Goal: Task Accomplishment & Management: Manage account settings

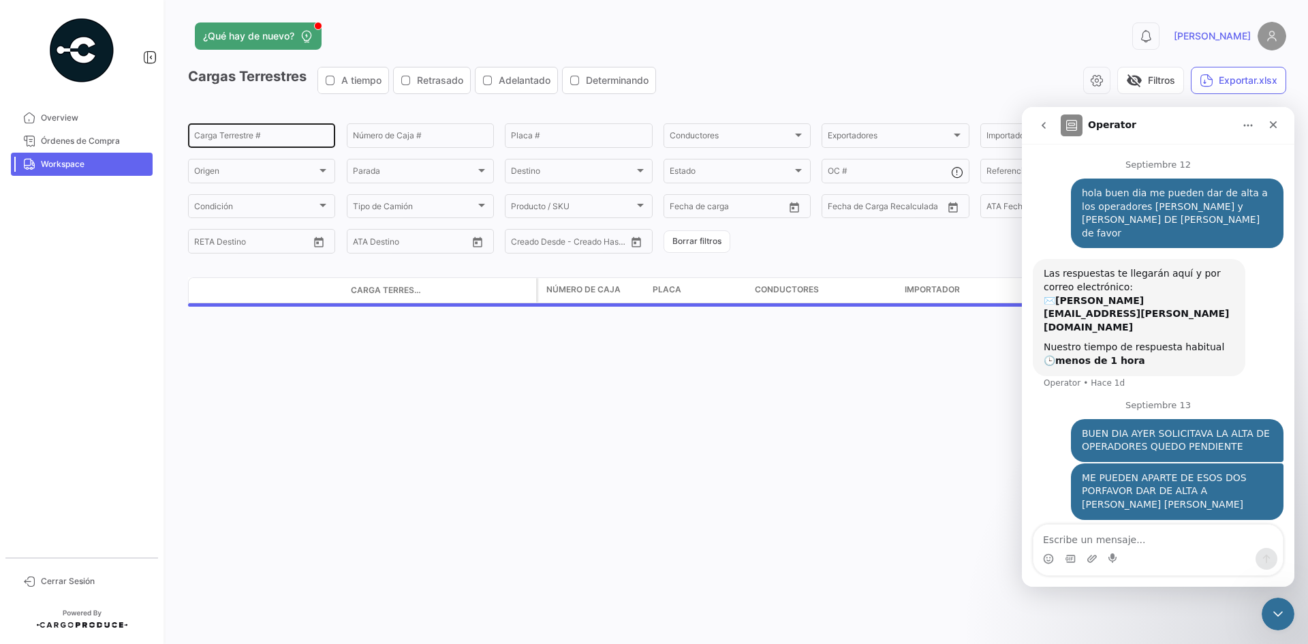
click at [236, 131] on div "Carga Terrestre #" at bounding box center [261, 134] width 135 height 27
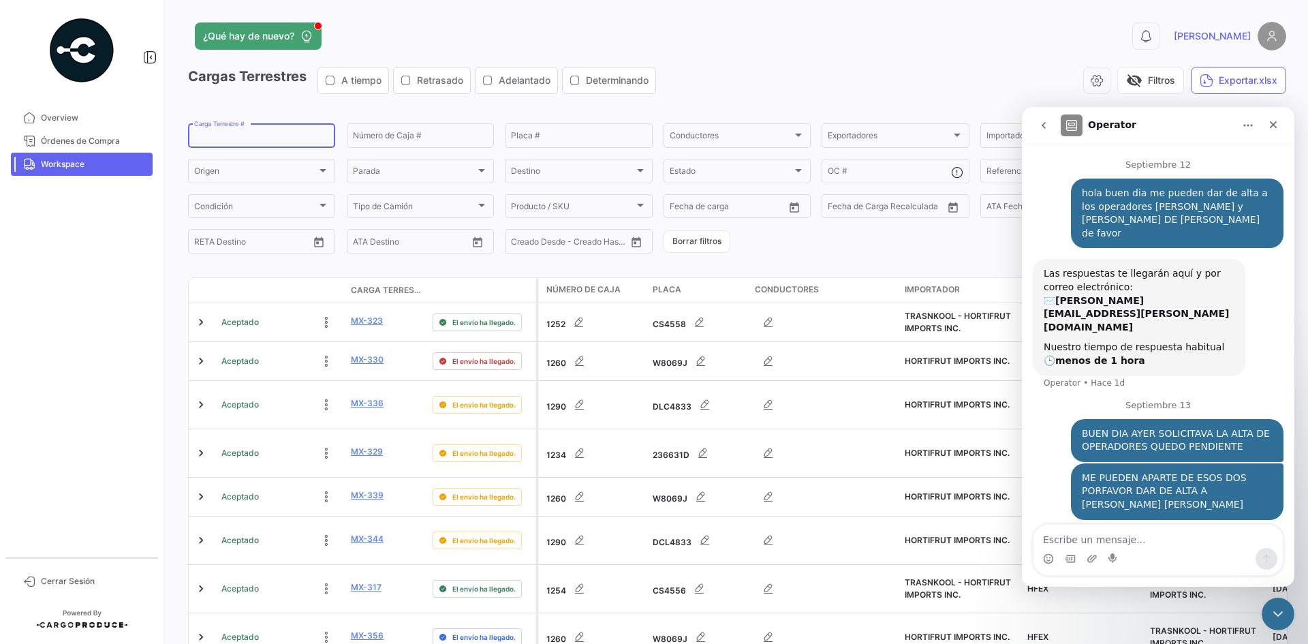
paste input "0283"
type input "0283"
click at [123, 161] on span "Workspace" at bounding box center [94, 164] width 106 height 12
click at [270, 135] on input "0283" at bounding box center [261, 138] width 135 height 10
click at [683, 242] on button "Borrar filtros" at bounding box center [697, 241] width 67 height 22
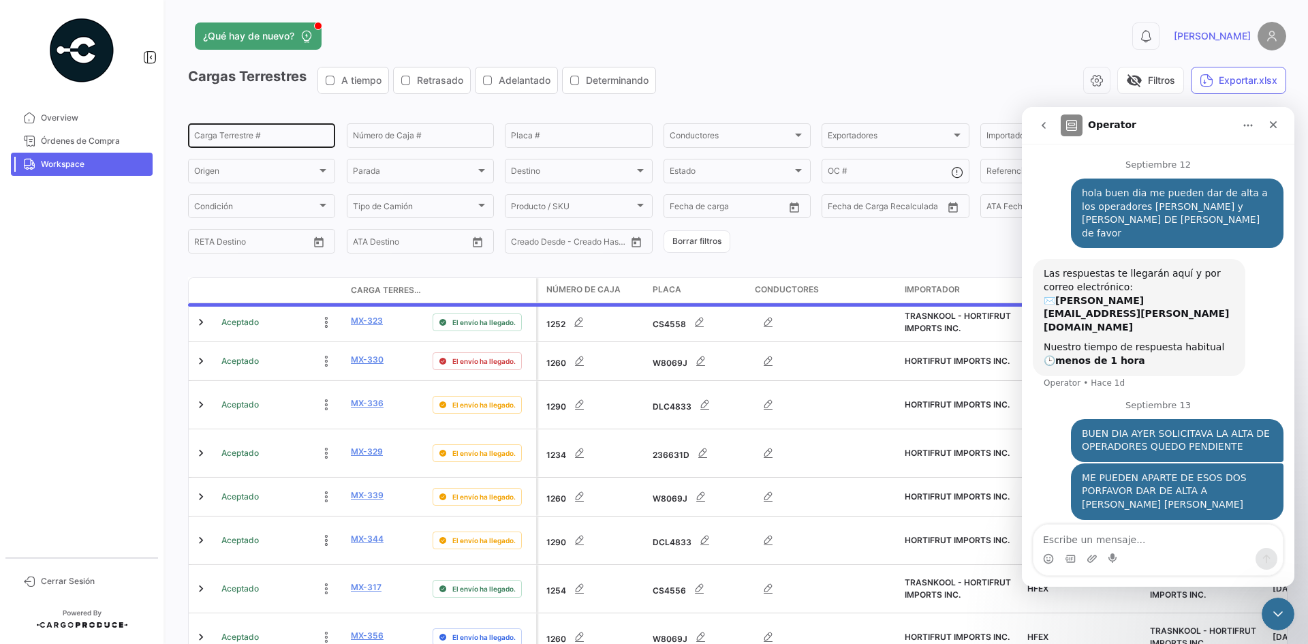
click at [217, 129] on div "Carga Terrestre #" at bounding box center [261, 134] width 135 height 27
paste input "0283"
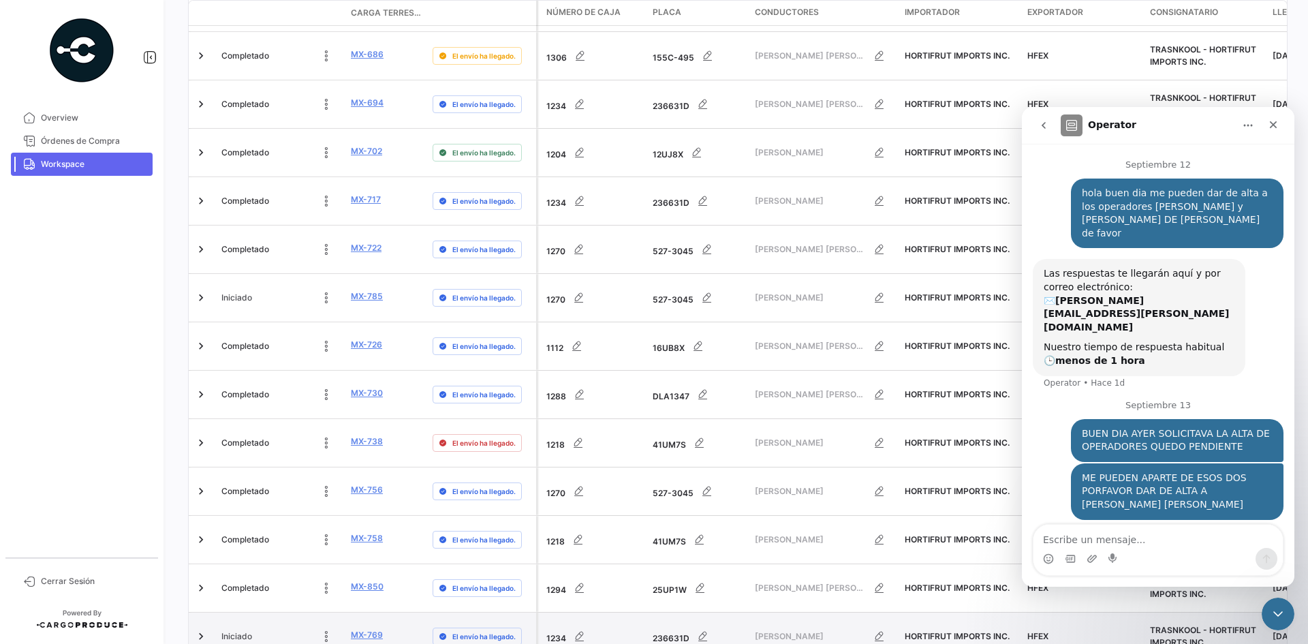
scroll to position [1976, 0]
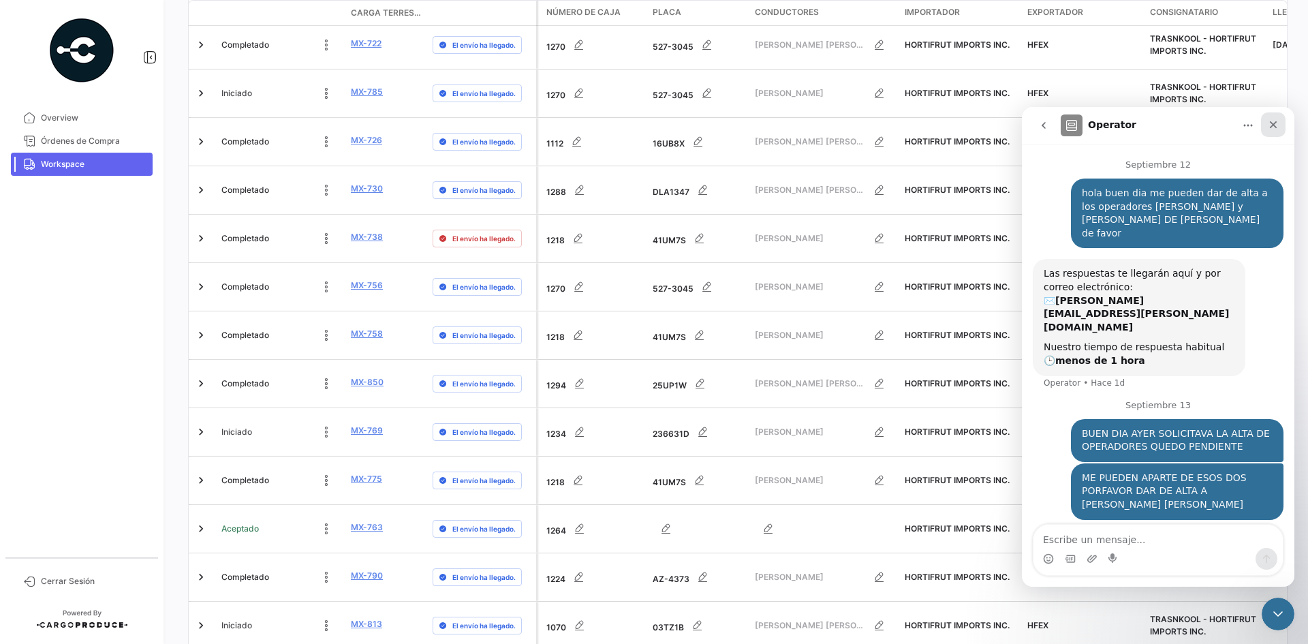
type input "0283"
click at [1279, 125] on div "Cerrar" at bounding box center [1273, 124] width 25 height 25
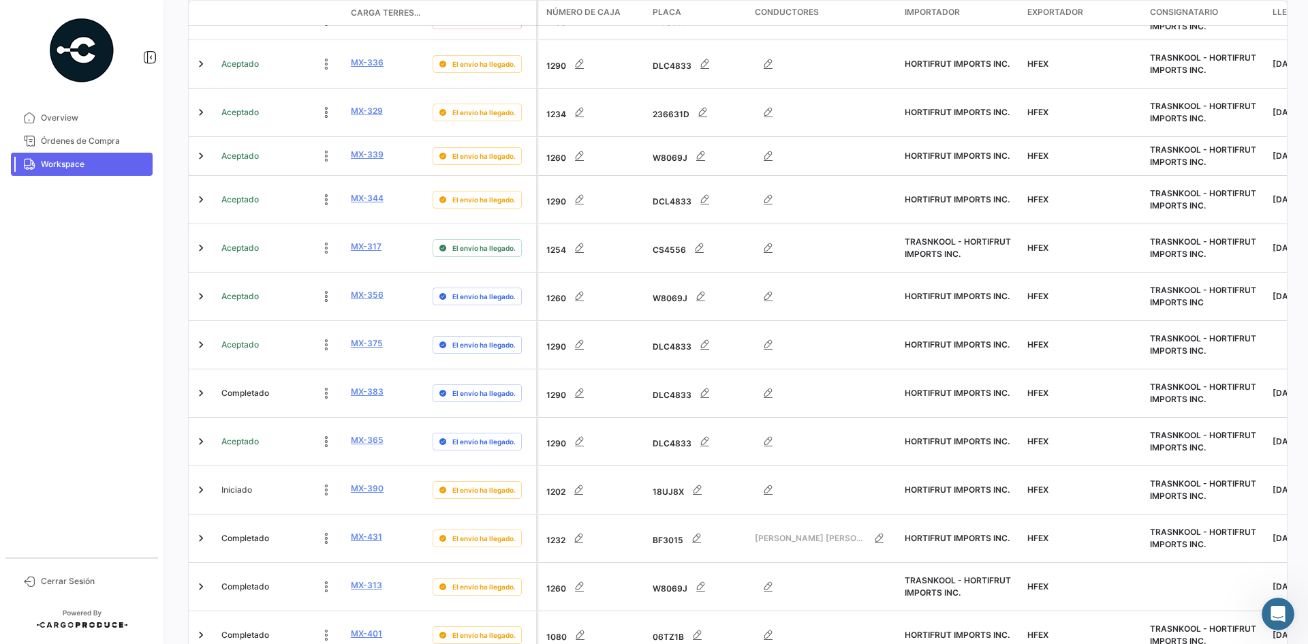
scroll to position [0, 0]
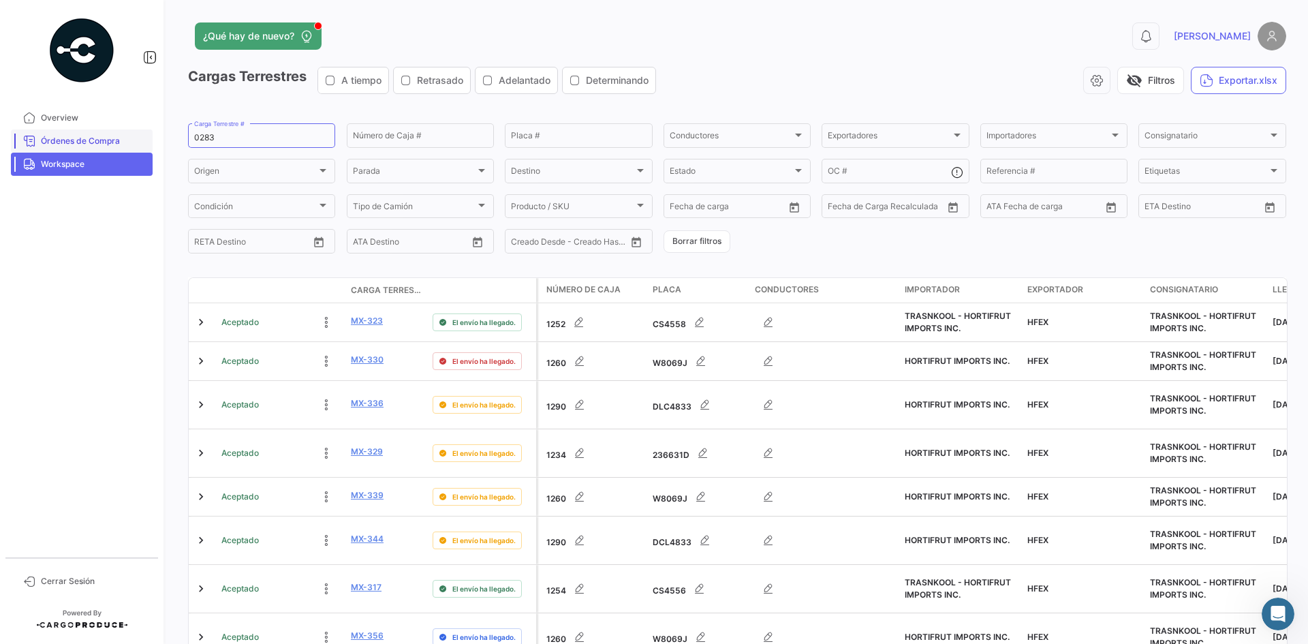
click at [106, 136] on span "Órdenes de Compra" at bounding box center [94, 141] width 106 height 12
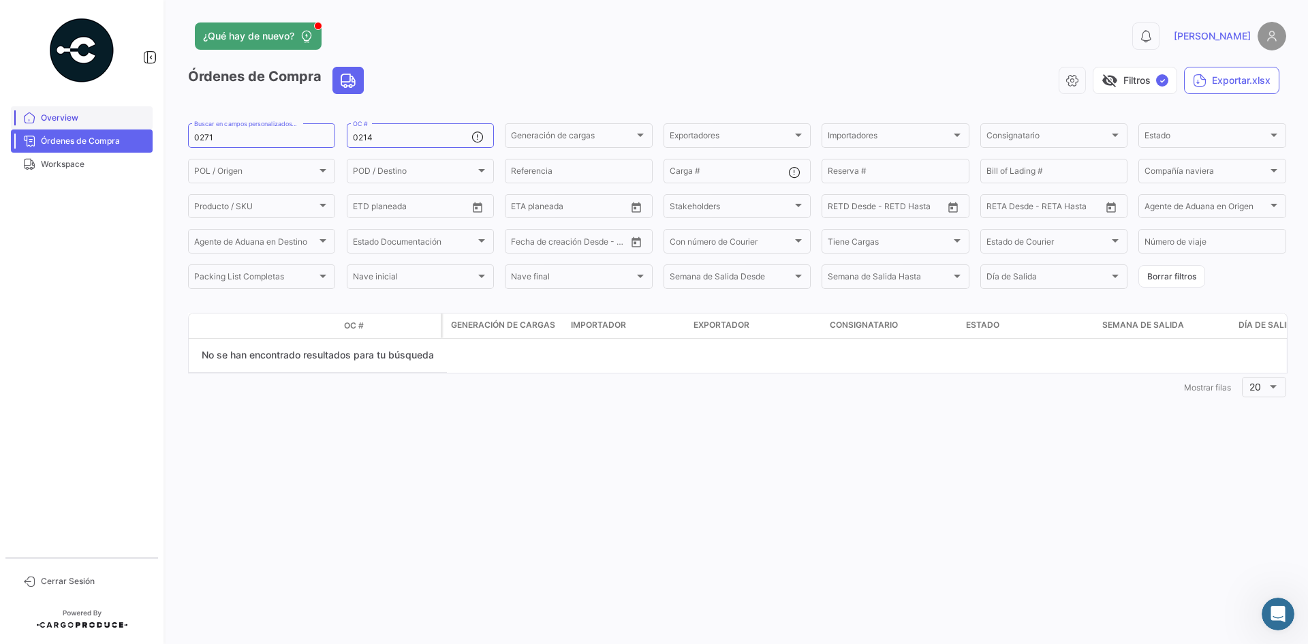
click at [95, 117] on span "Overview" at bounding box center [94, 118] width 106 height 12
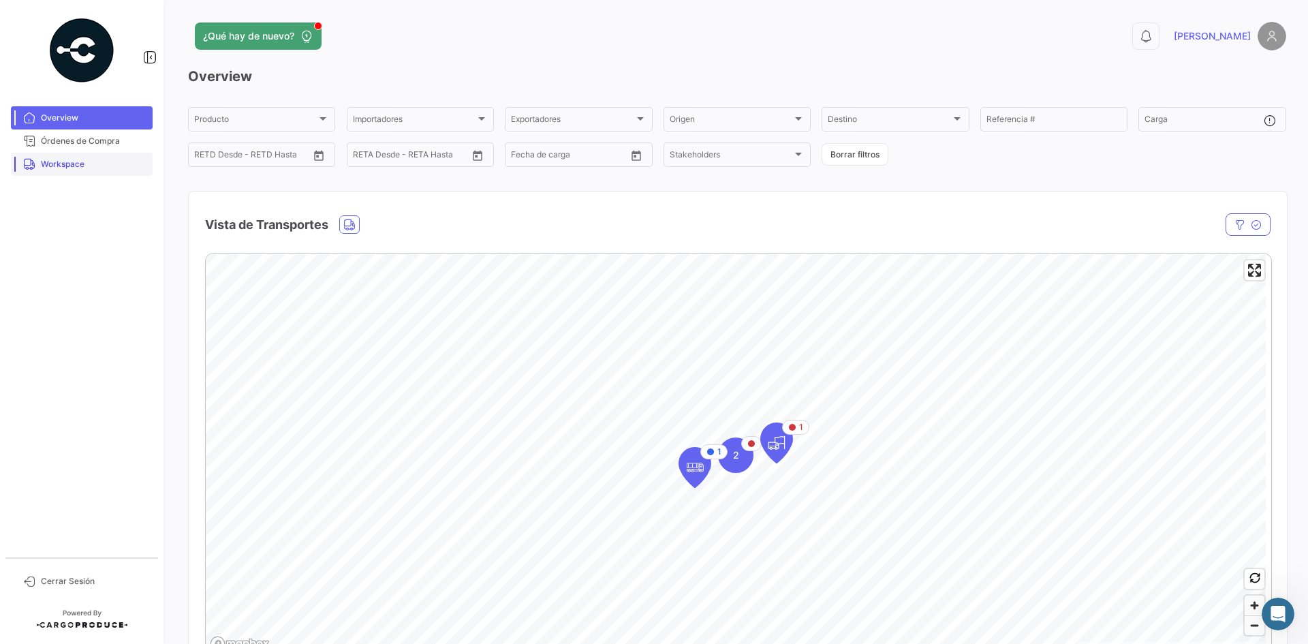
click at [69, 164] on span "Workspace" at bounding box center [94, 164] width 106 height 12
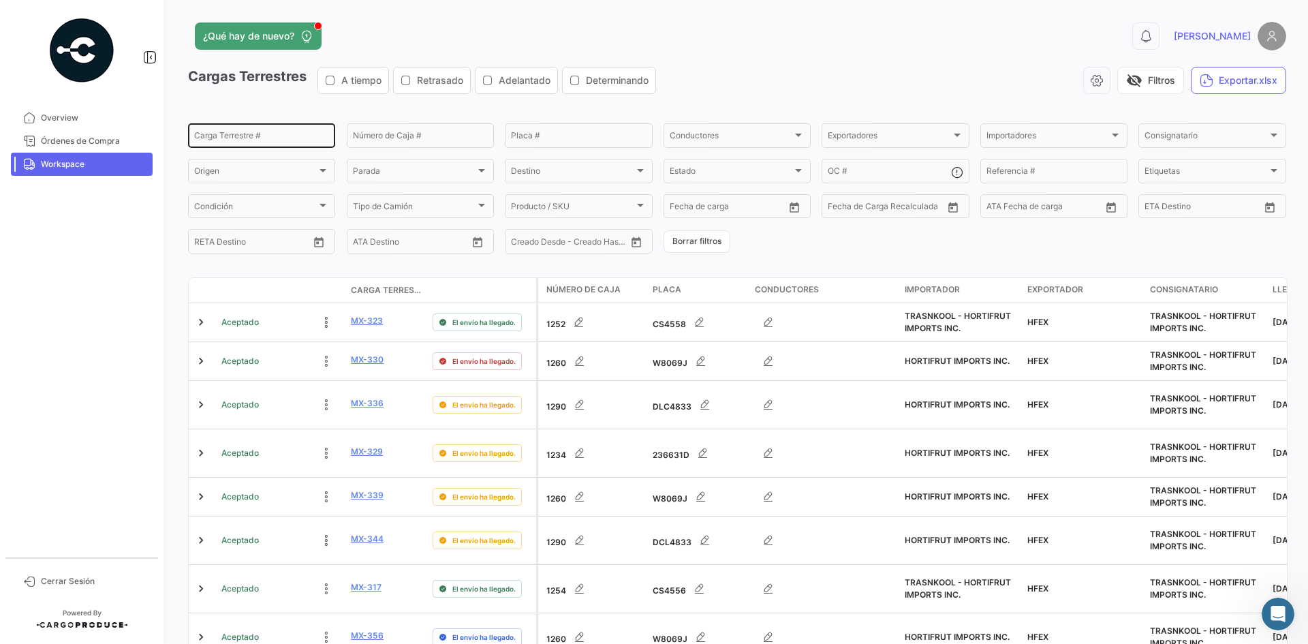
click at [232, 136] on input "Carga Terrestre #" at bounding box center [261, 138] width 135 height 10
click at [392, 138] on input "Número de Caja #" at bounding box center [420, 138] width 135 height 10
click at [292, 131] on div "Carga Terrestre #" at bounding box center [261, 134] width 135 height 27
paste input "0283"
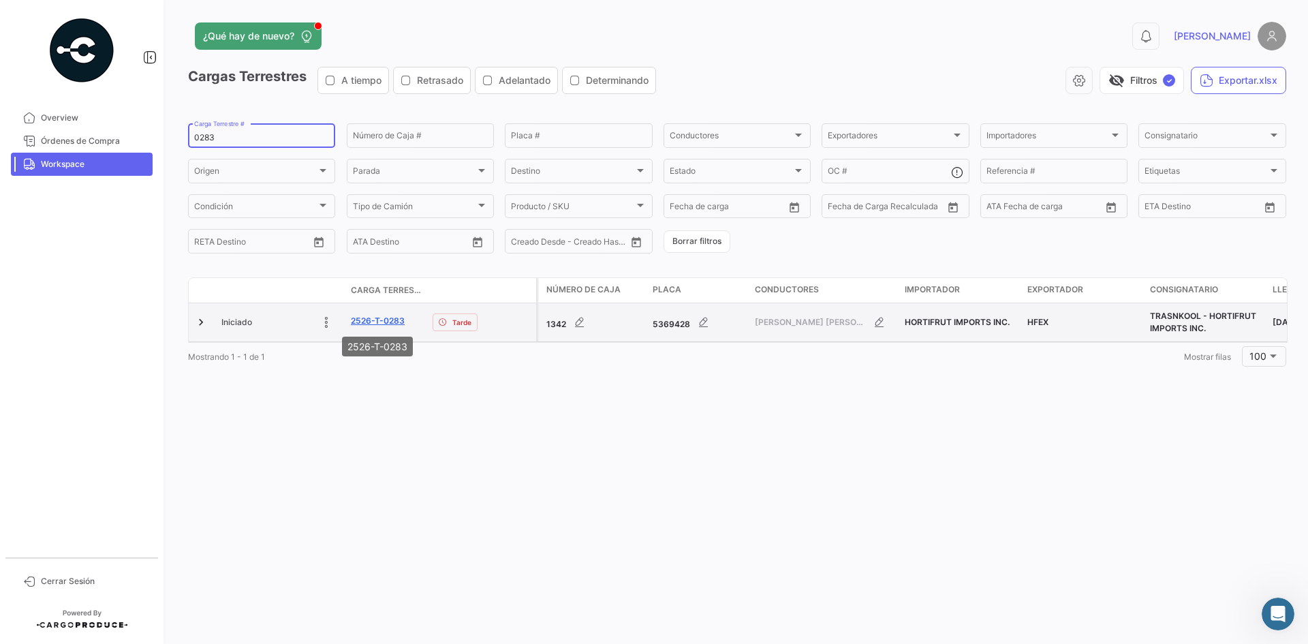
type input "0283"
click at [379, 320] on link "2526-T-0283" at bounding box center [378, 321] width 54 height 12
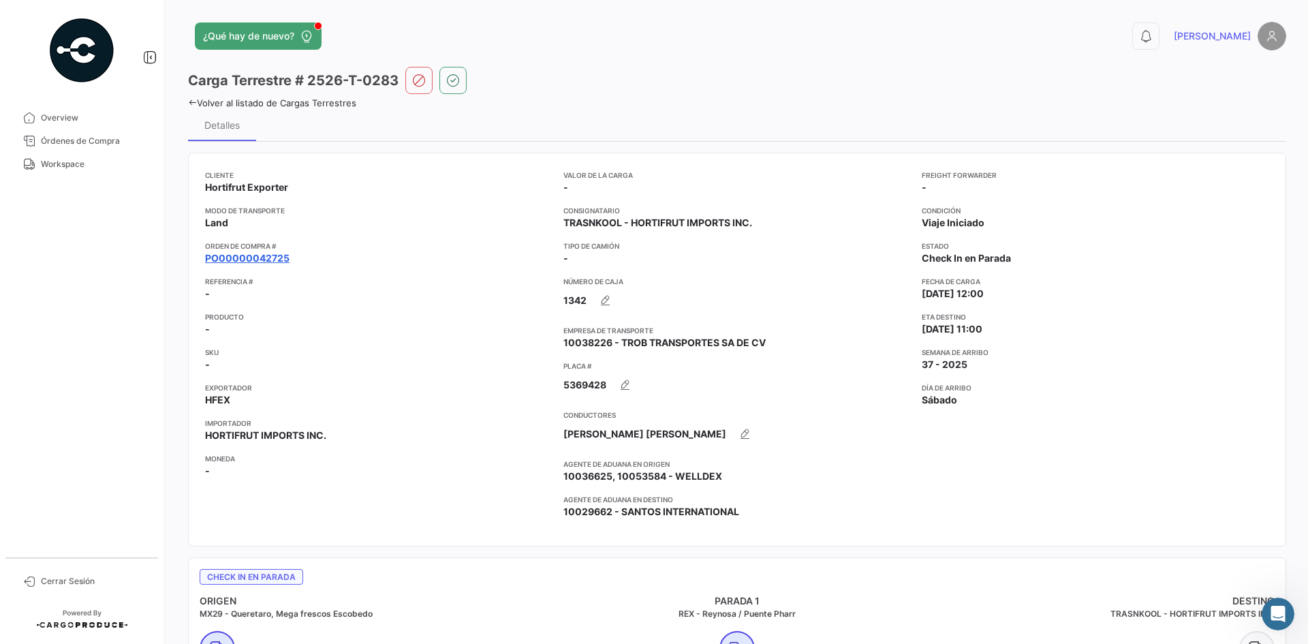
click at [275, 255] on link "PO00000042725" at bounding box center [247, 258] width 84 height 14
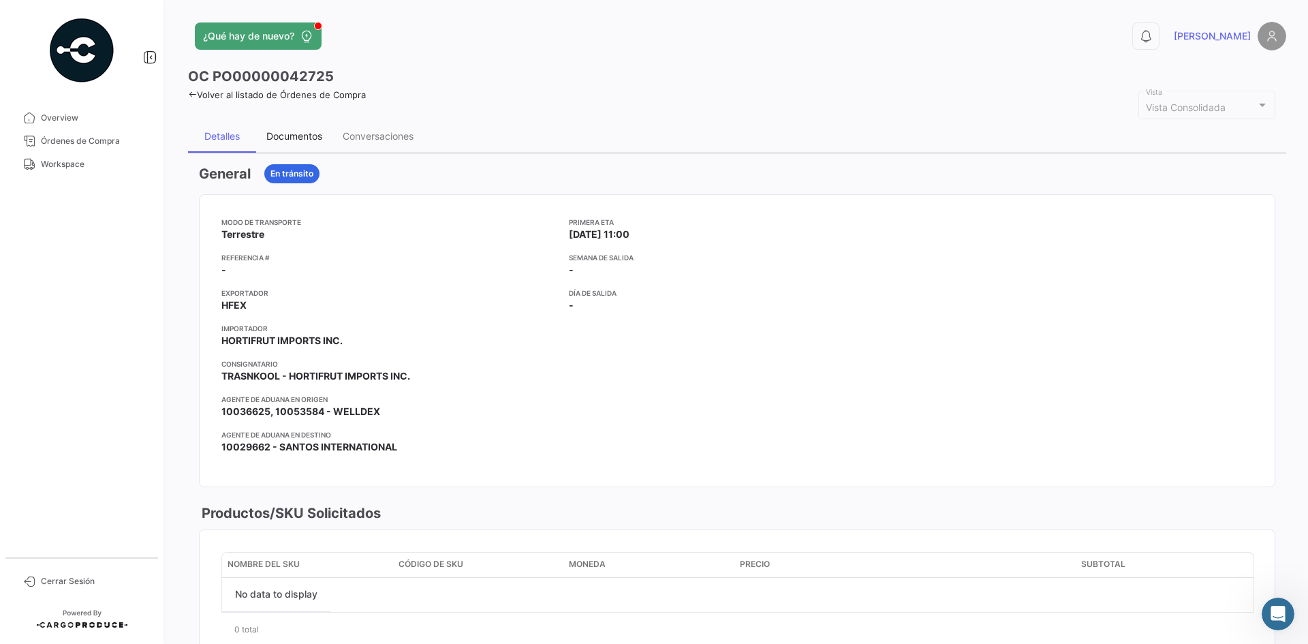
click at [296, 132] on div "Documentos" at bounding box center [294, 136] width 56 height 12
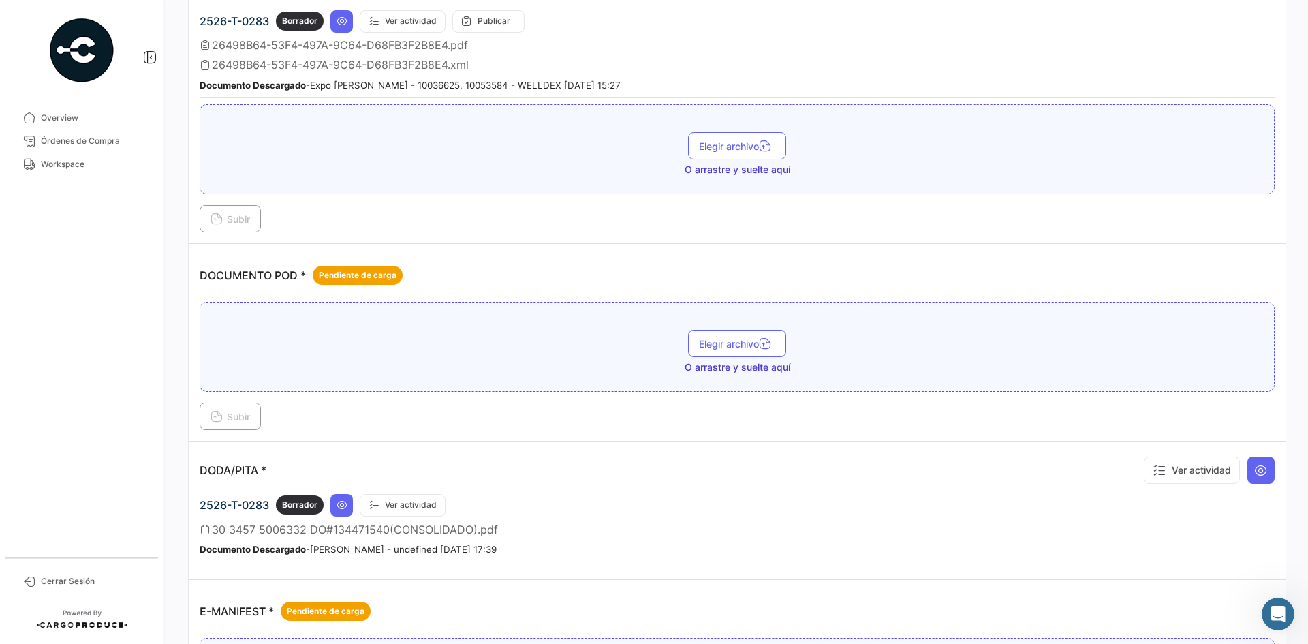
scroll to position [477, 0]
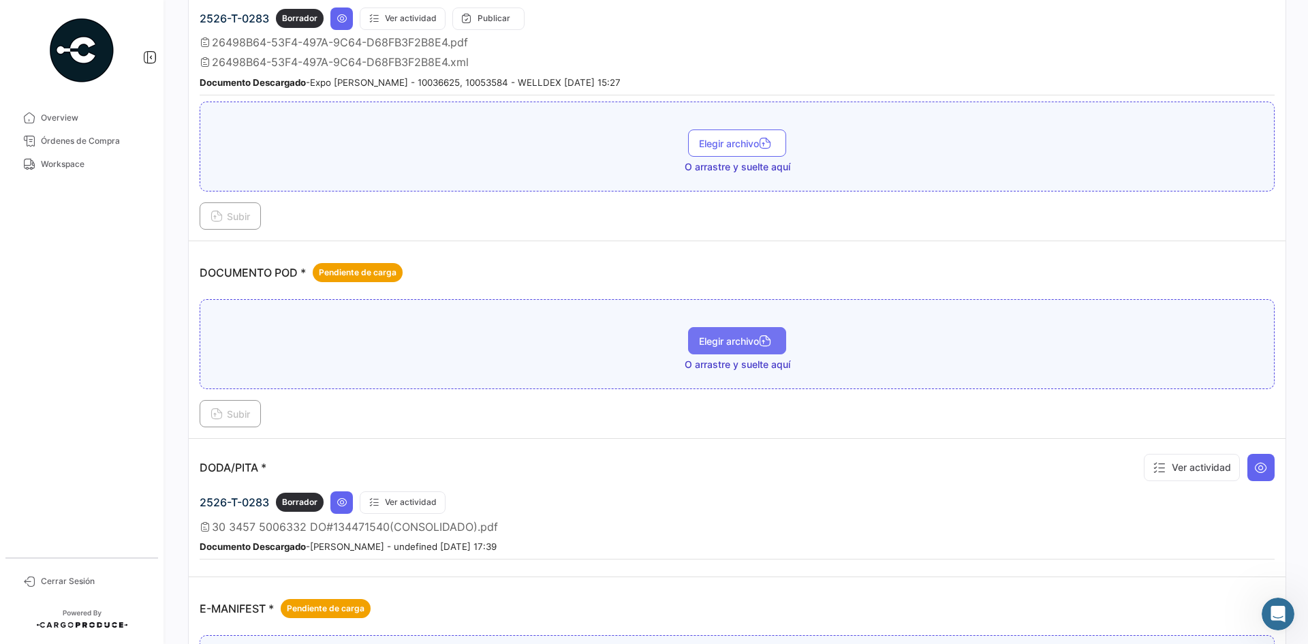
click at [718, 336] on span "Elegir archivo" at bounding box center [737, 341] width 76 height 12
click at [230, 416] on span "Subir" at bounding box center [231, 414] width 40 height 12
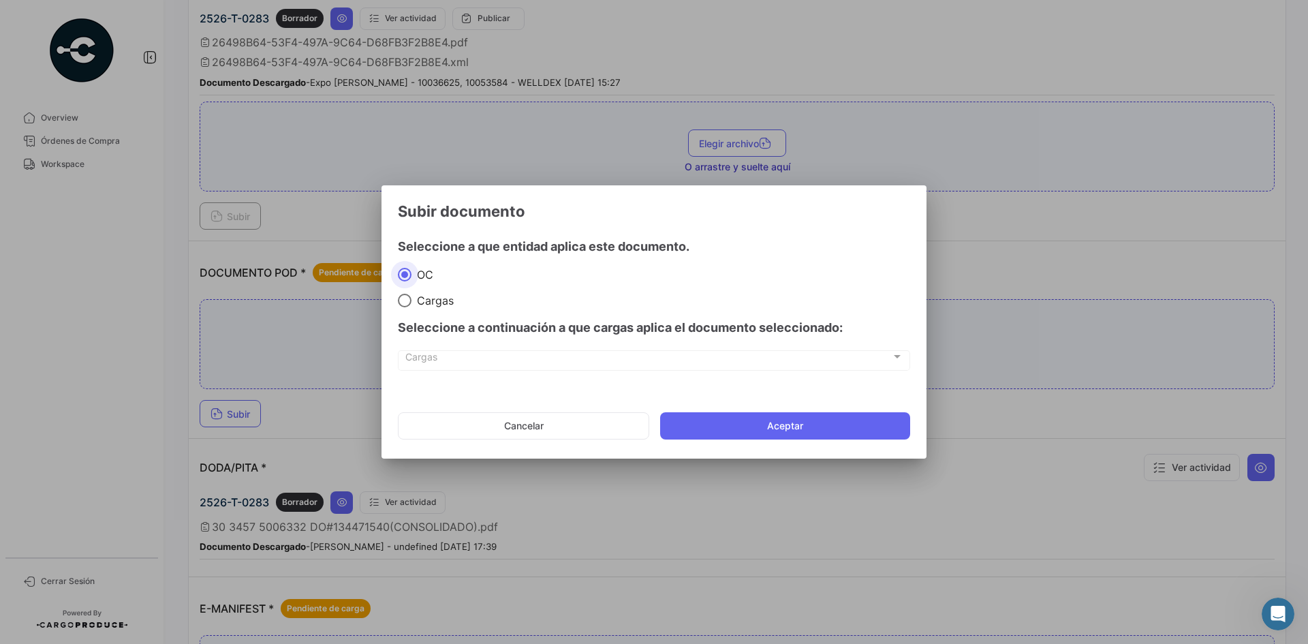
click at [416, 292] on mat-radio-group "[PERSON_NAME]" at bounding box center [654, 287] width 512 height 40
click at [416, 297] on span "Cargas" at bounding box center [433, 301] width 42 height 14
click at [412, 297] on input "Cargas" at bounding box center [405, 301] width 14 height 14
radio input "true"
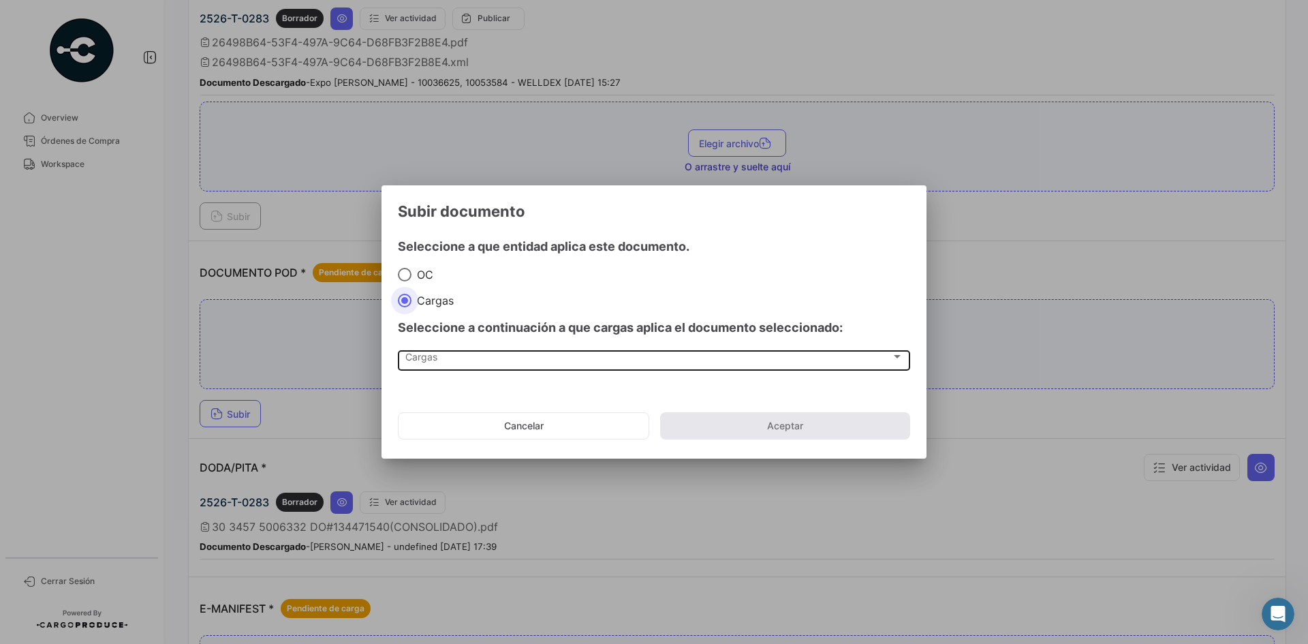
click at [499, 366] on div "Cargas Cargas" at bounding box center [654, 359] width 498 height 23
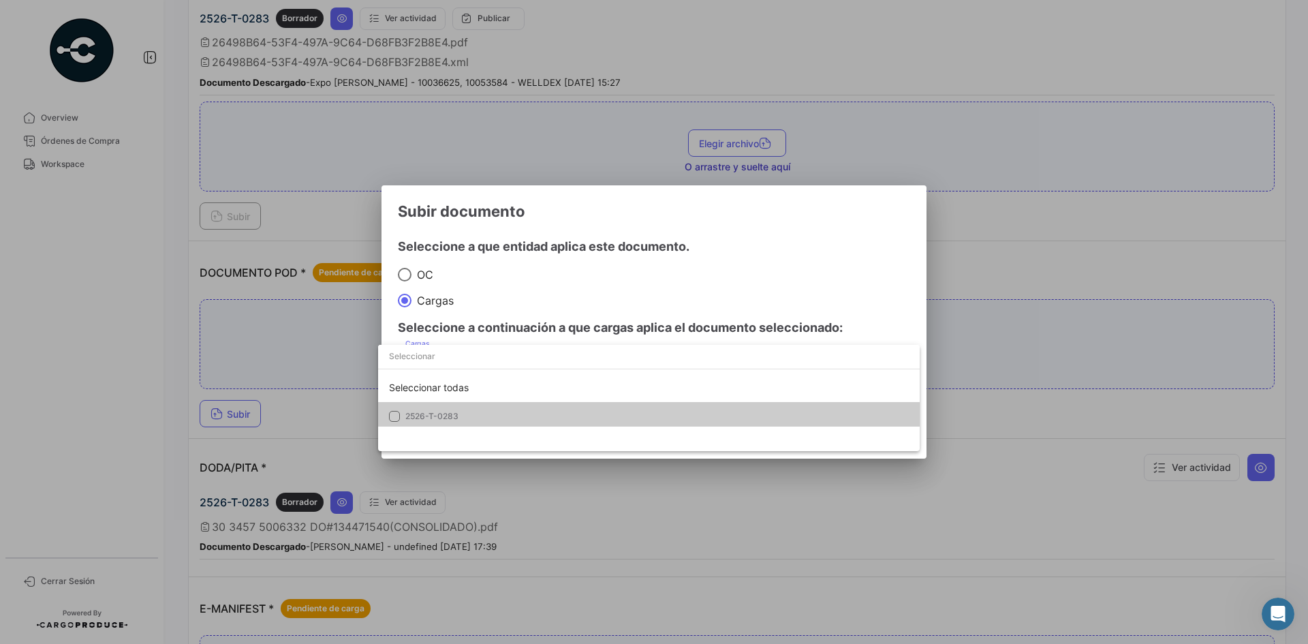
click at [472, 413] on span "2526-T-0283" at bounding box center [500, 416] width 191 height 12
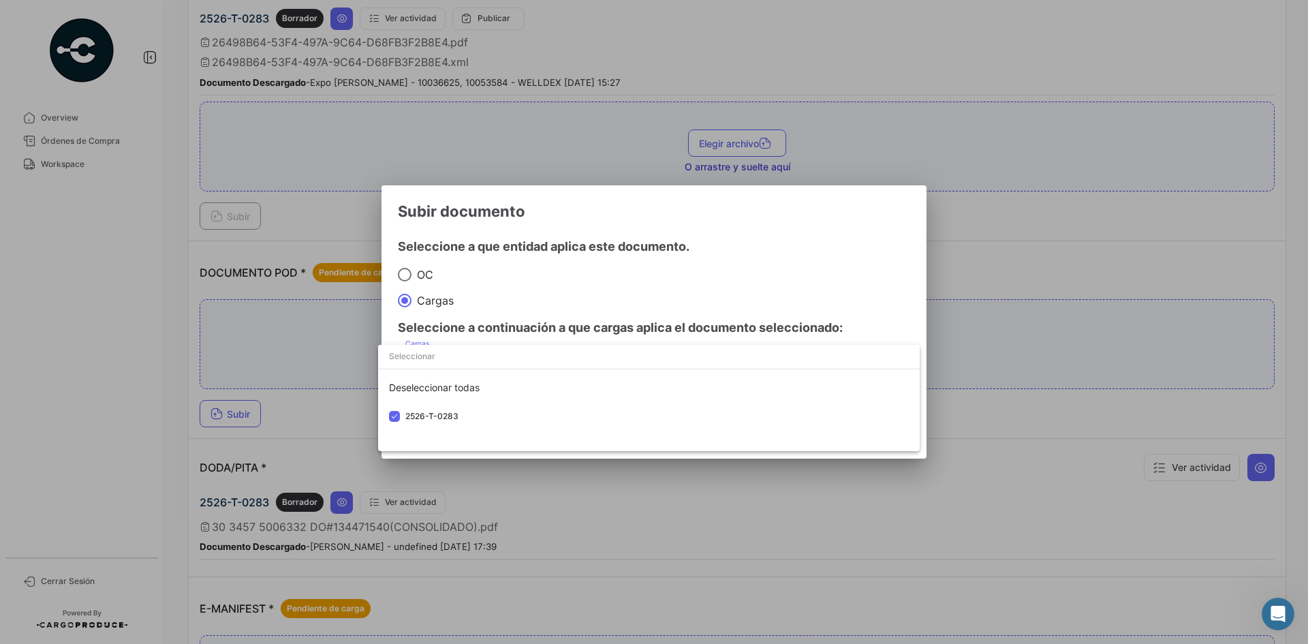
click at [741, 231] on div at bounding box center [654, 322] width 1308 height 644
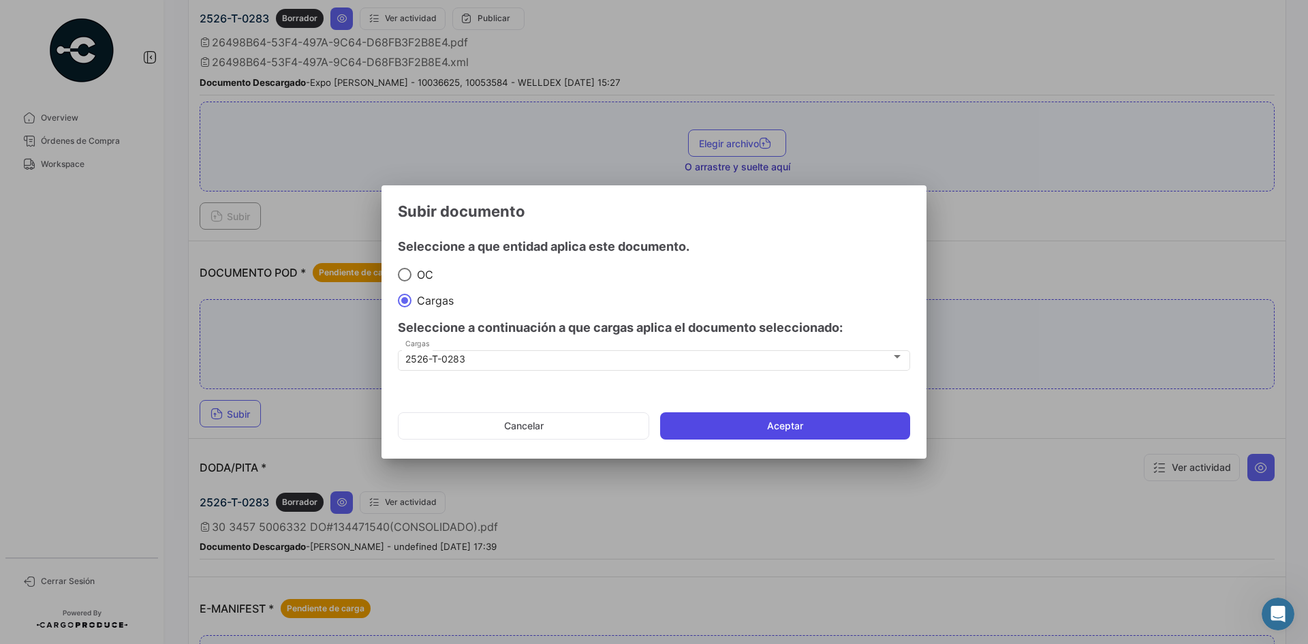
click at [744, 413] on button "Aceptar" at bounding box center [785, 425] width 250 height 27
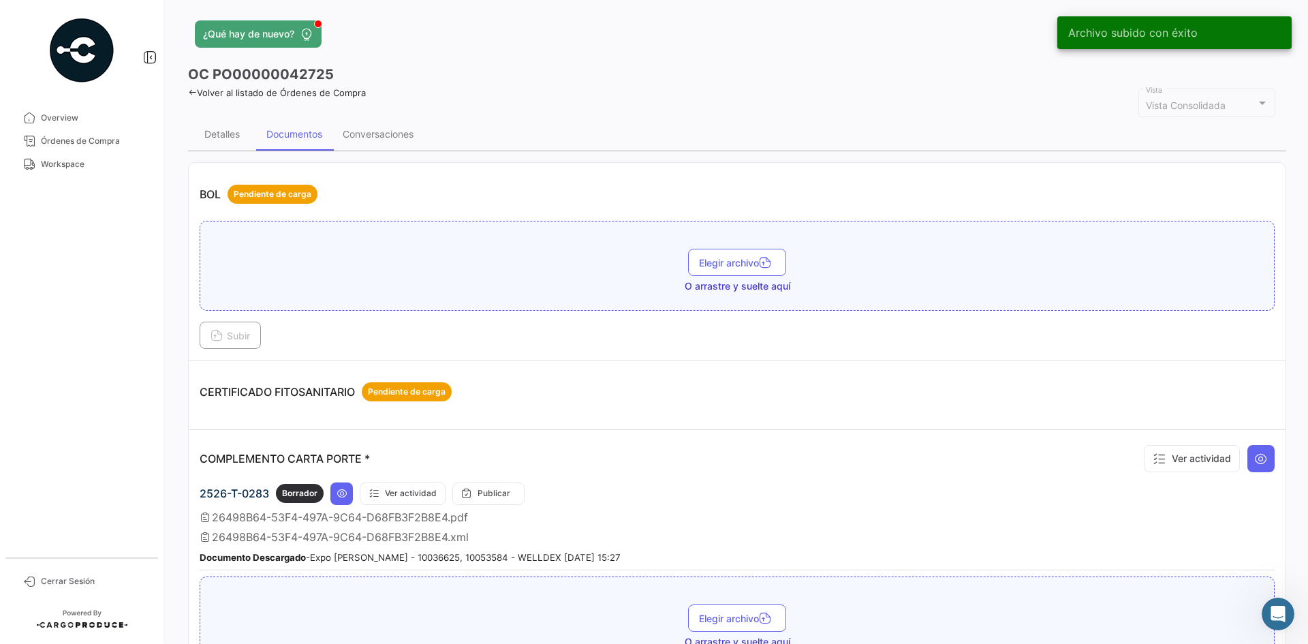
scroll to position [0, 0]
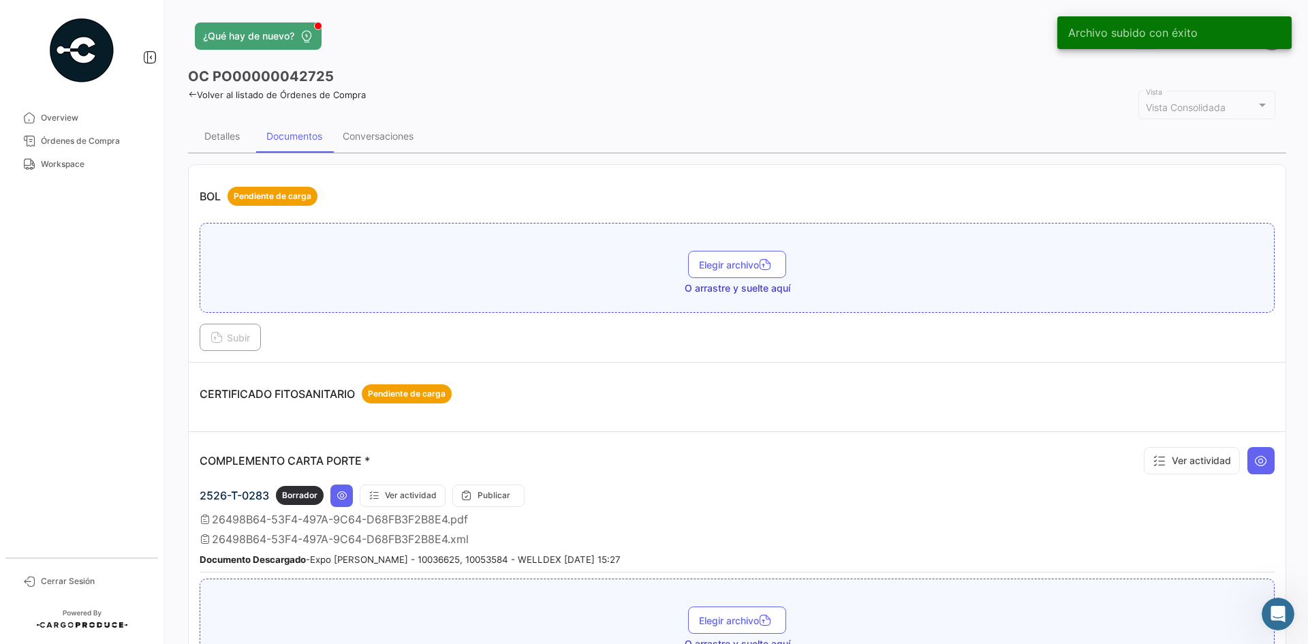
click at [186, 90] on div "¿Qué hay de nuevo? 0 [PERSON_NAME] OC PO00000042725 Volver al listado de Órdene…" at bounding box center [737, 322] width 1142 height 644
click at [189, 91] on icon at bounding box center [192, 94] width 9 height 9
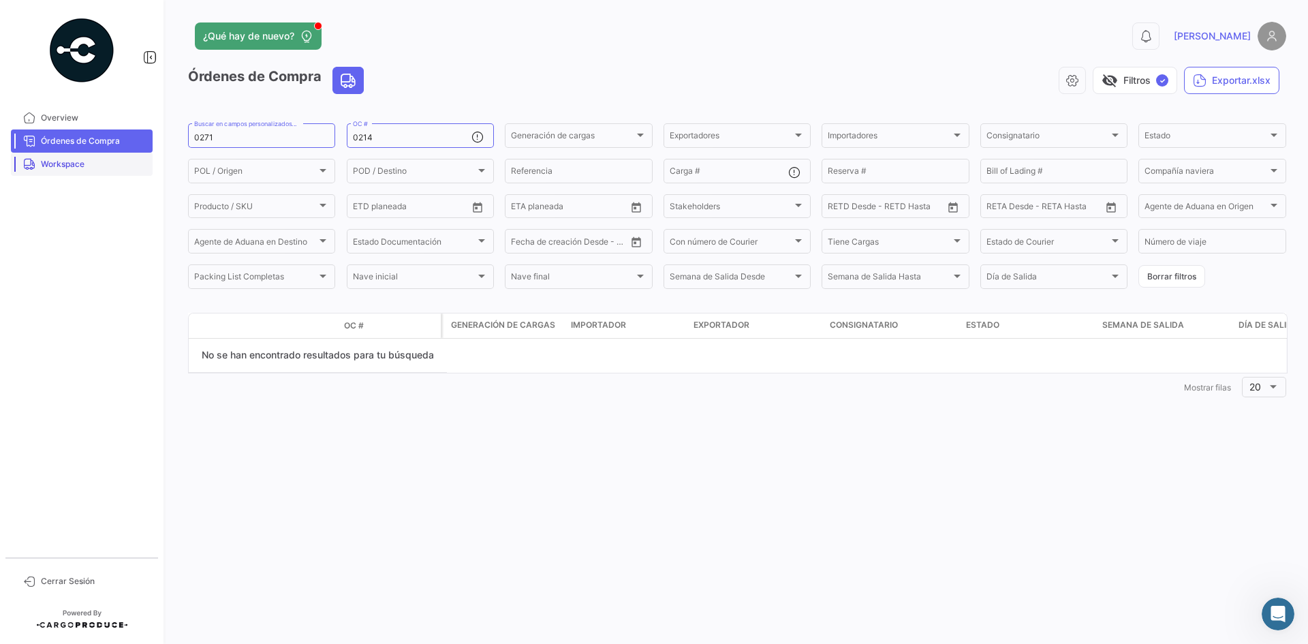
click at [95, 166] on span "Workspace" at bounding box center [94, 164] width 106 height 12
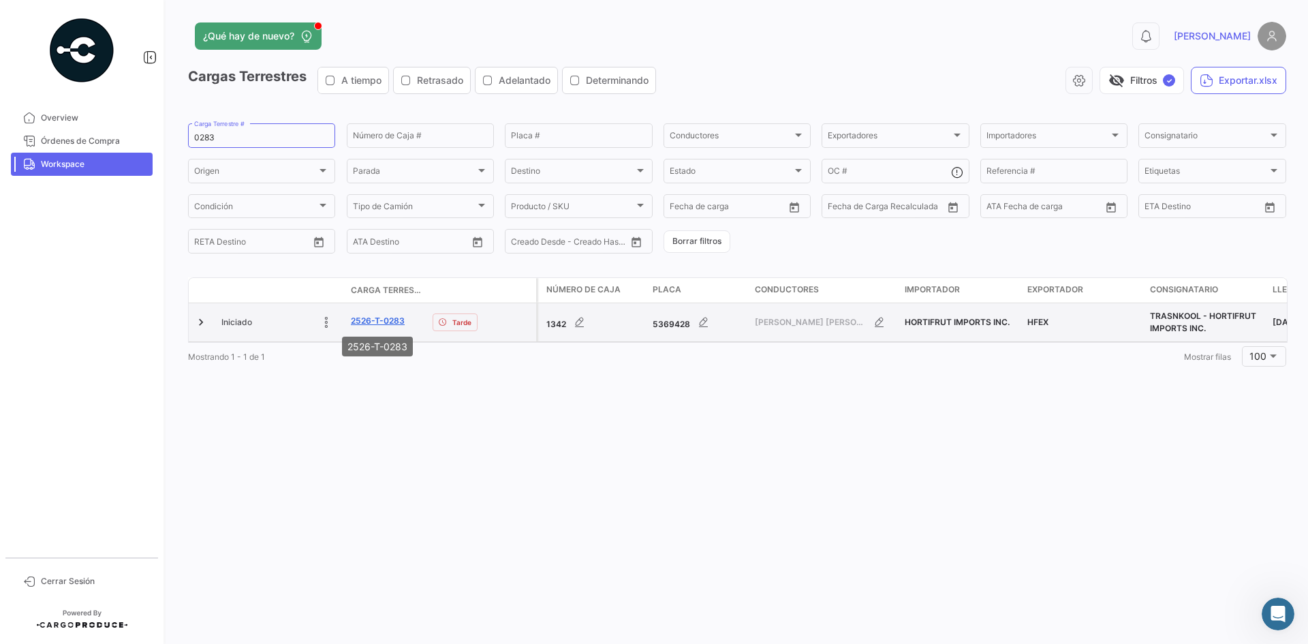
click at [371, 320] on link "2526-T-0283" at bounding box center [378, 321] width 54 height 12
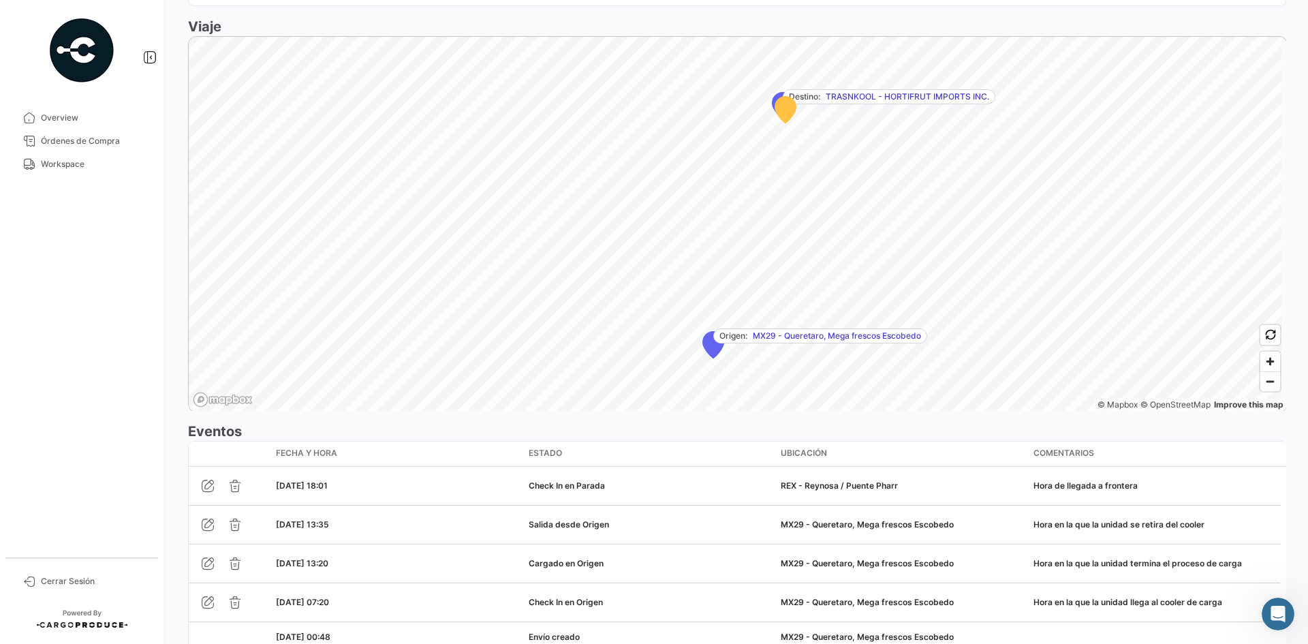
scroll to position [909, 0]
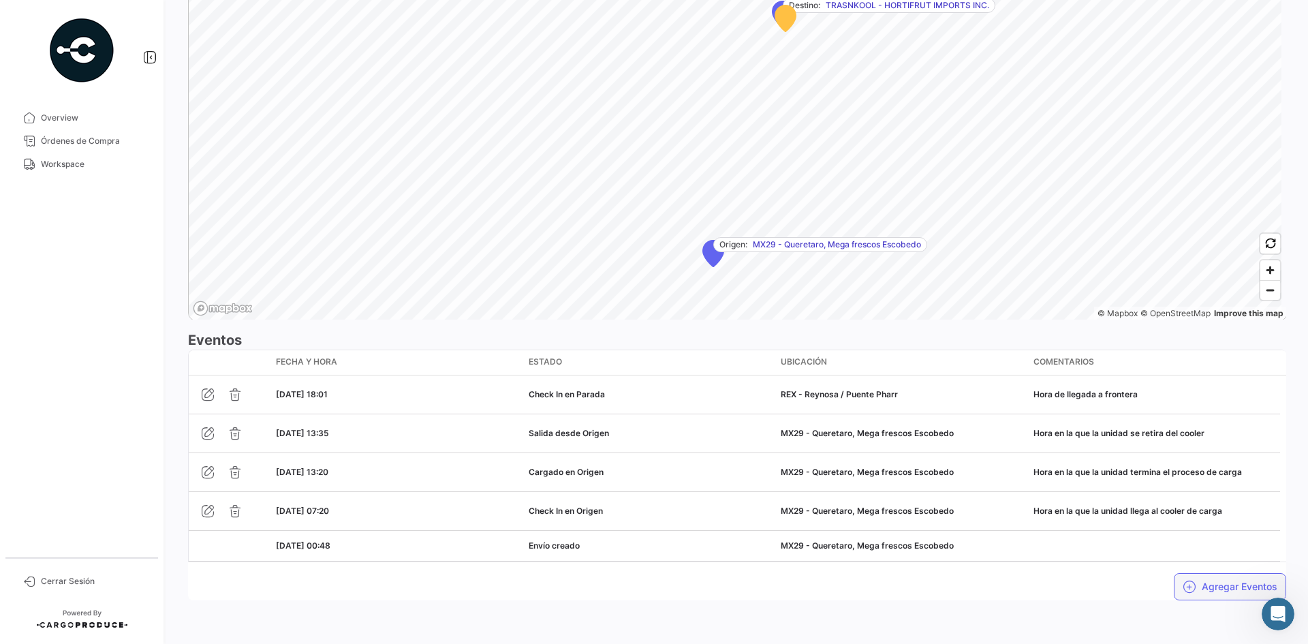
click at [1188, 585] on icon "button" at bounding box center [1190, 587] width 14 height 14
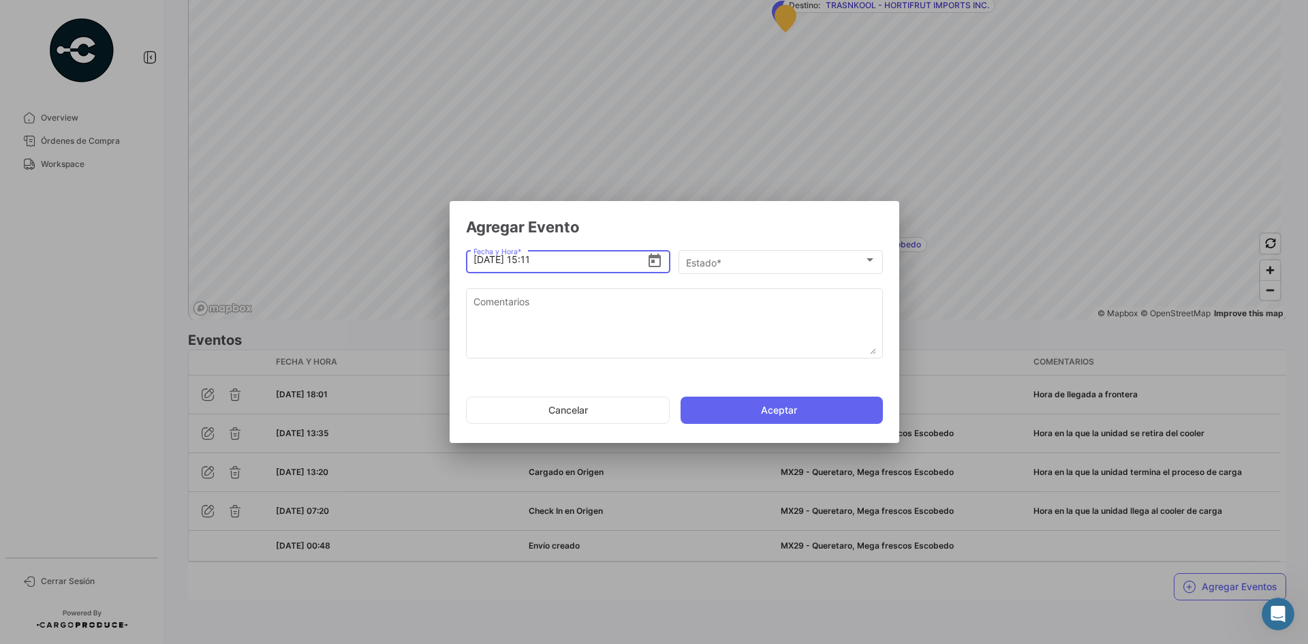
click at [535, 260] on input "[DATE] 15:11" at bounding box center [560, 260] width 174 height 48
click at [546, 259] on input "[DATE] 7:11" at bounding box center [560, 260] width 174 height 48
type input "[DATE] 07:00"
click at [758, 267] on div "Estado *" at bounding box center [775, 263] width 178 height 12
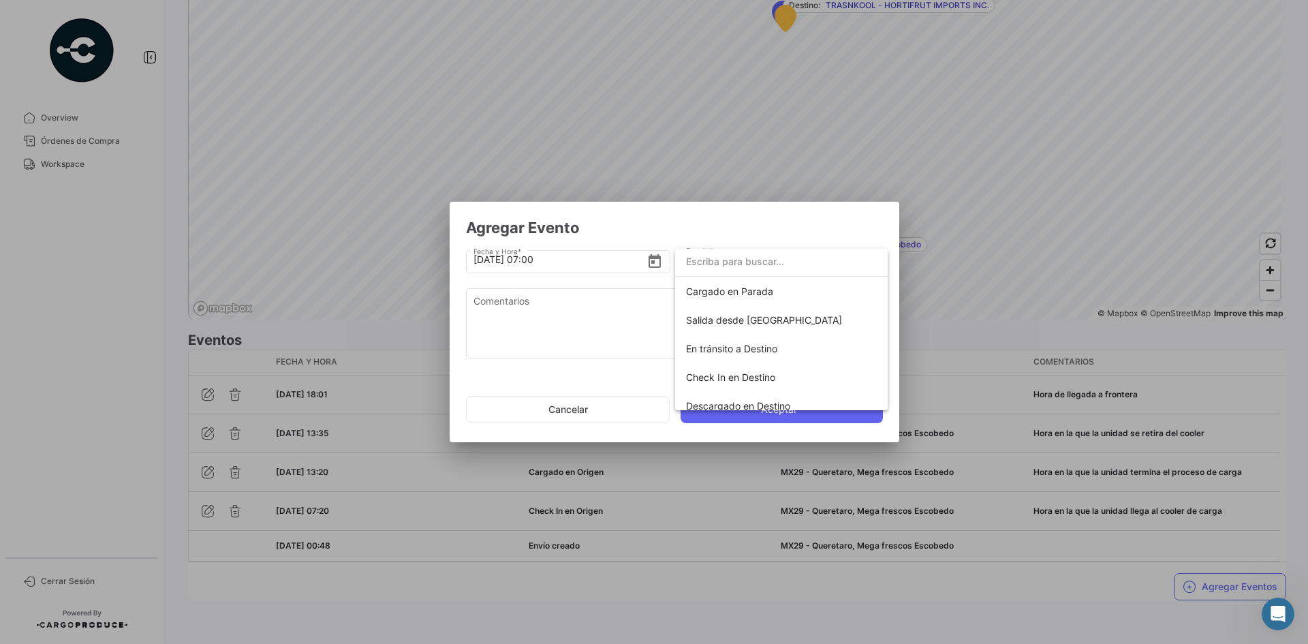
scroll to position [171, 0]
click at [764, 326] on span "Salida desde [GEOGRAPHIC_DATA]" at bounding box center [781, 321] width 191 height 29
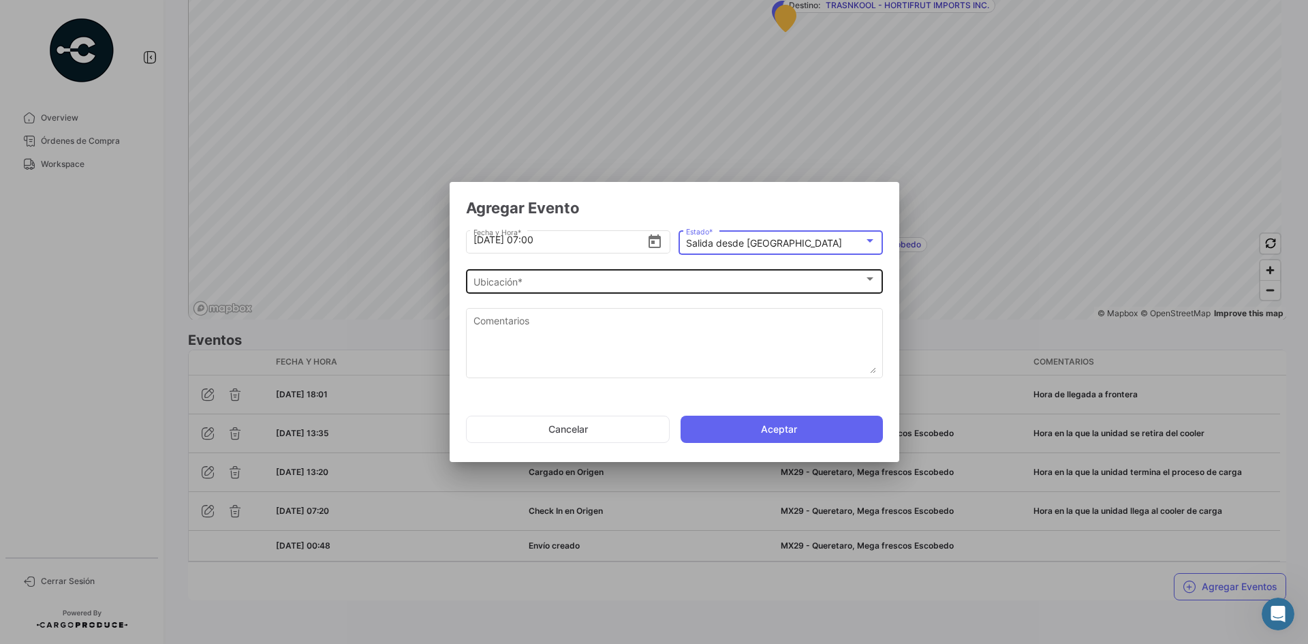
click at [607, 291] on div "Ubicación * Ubicación *" at bounding box center [674, 280] width 403 height 27
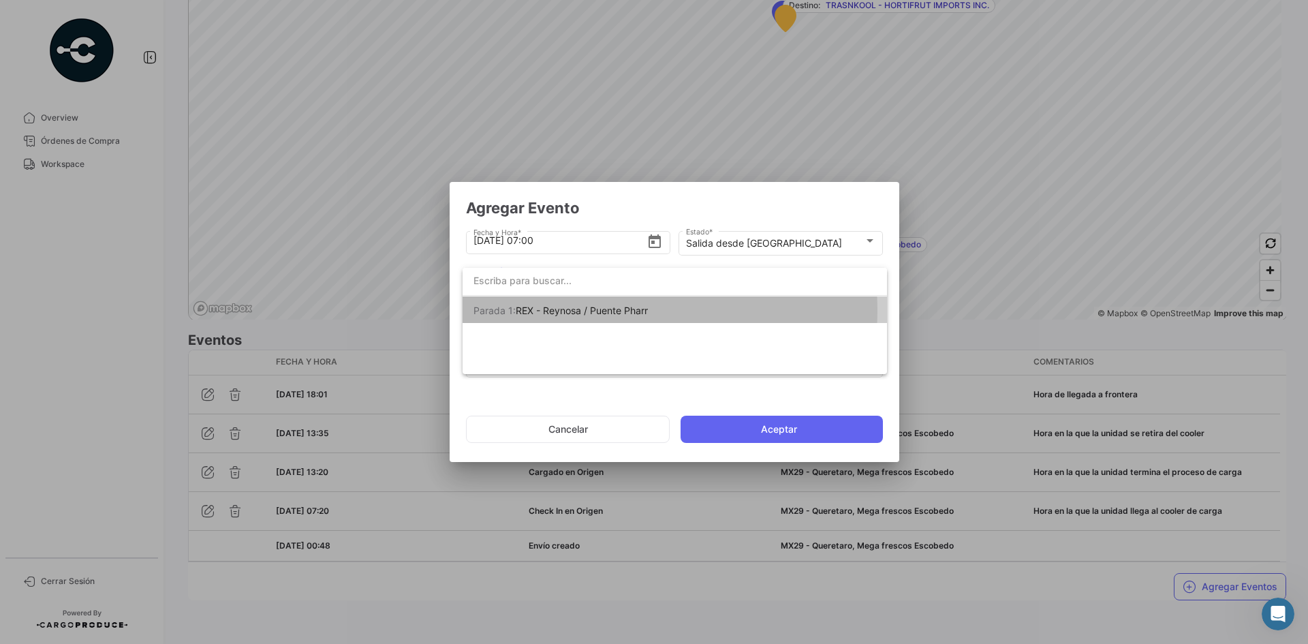
click at [644, 310] on span "REX - Reynosa / Puente Pharr" at bounding box center [582, 311] width 132 height 12
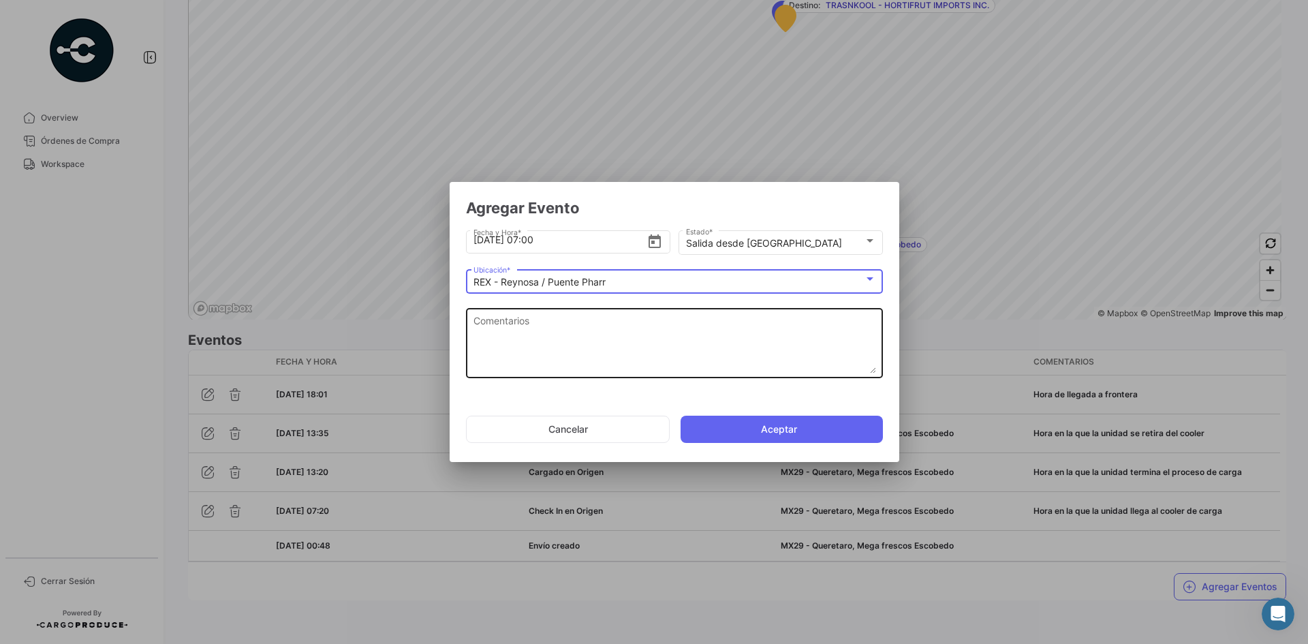
click at [596, 330] on textarea "Comentarios" at bounding box center [674, 343] width 403 height 60
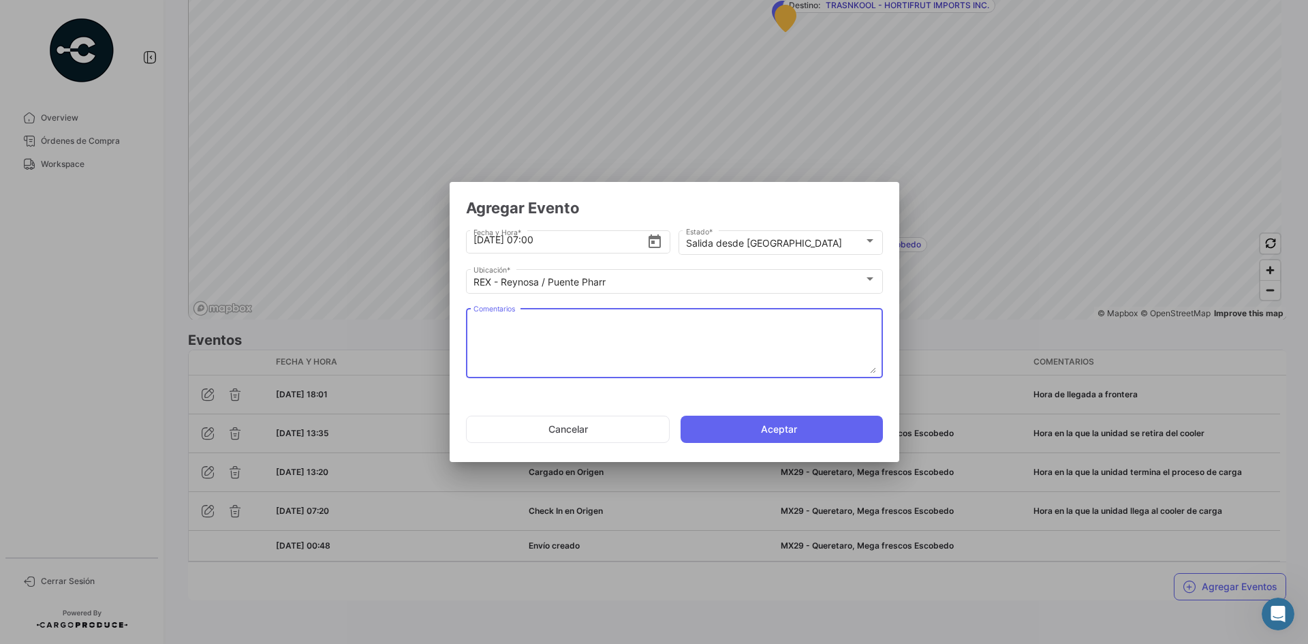
paste textarea "Hora de salida a cruce"
type textarea "Hora de salida a cruce"
click at [729, 426] on button "Aceptar" at bounding box center [782, 429] width 202 height 27
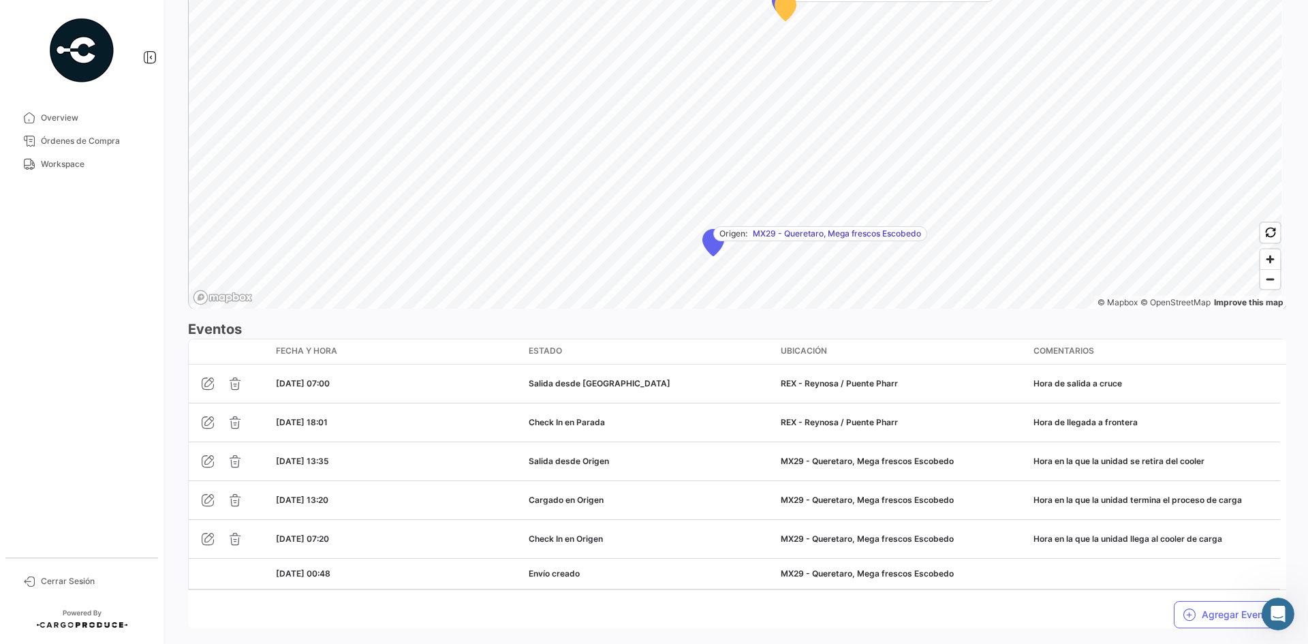
scroll to position [948, 0]
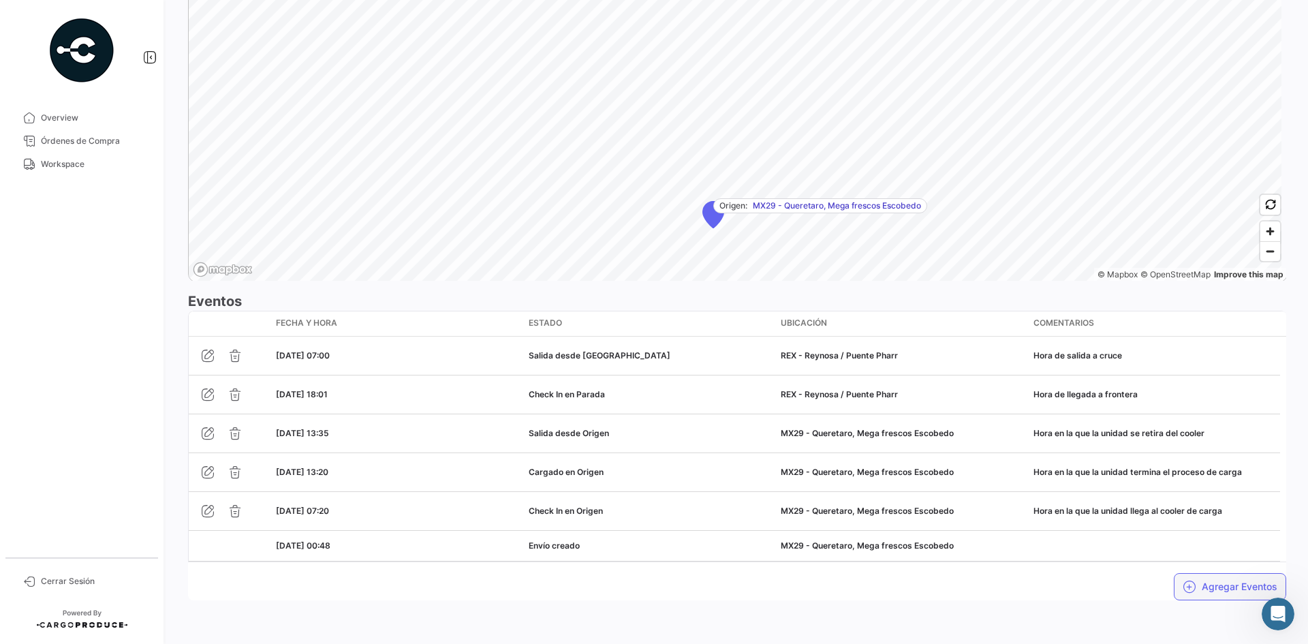
click at [1238, 585] on button "Agregar Eventos" at bounding box center [1230, 586] width 112 height 27
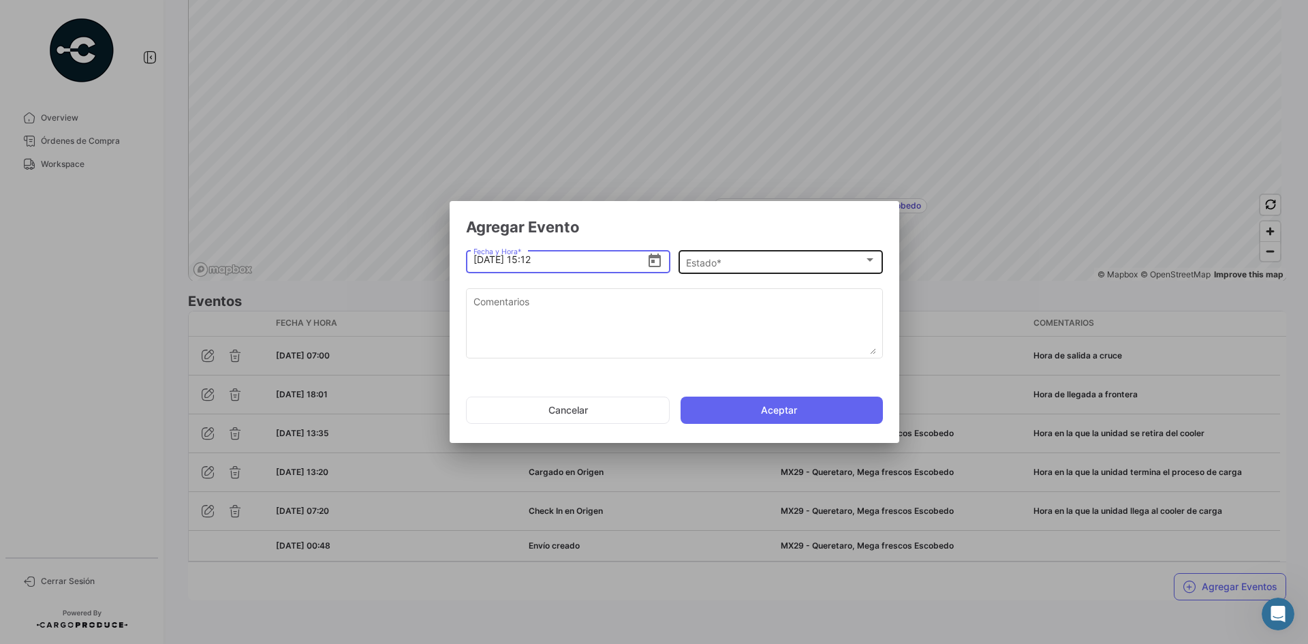
click at [763, 261] on div "Estado *" at bounding box center [775, 263] width 178 height 12
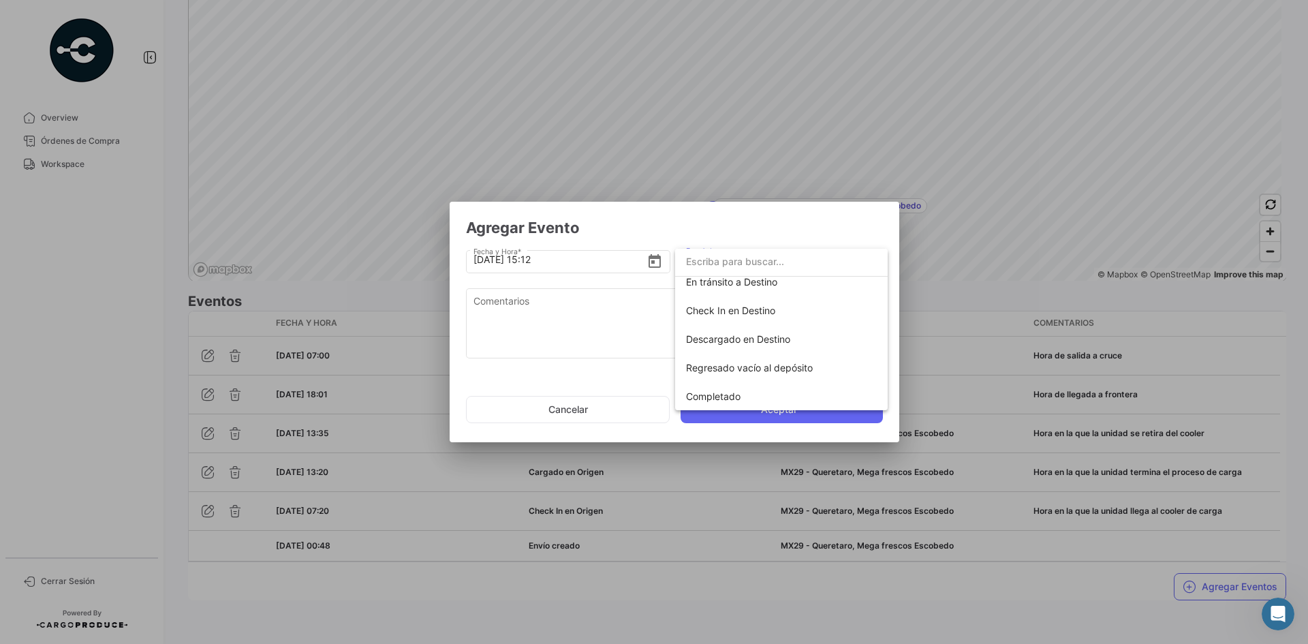
scroll to position [239, 0]
click at [760, 282] on span "En tránsito a Destino" at bounding box center [731, 281] width 91 height 12
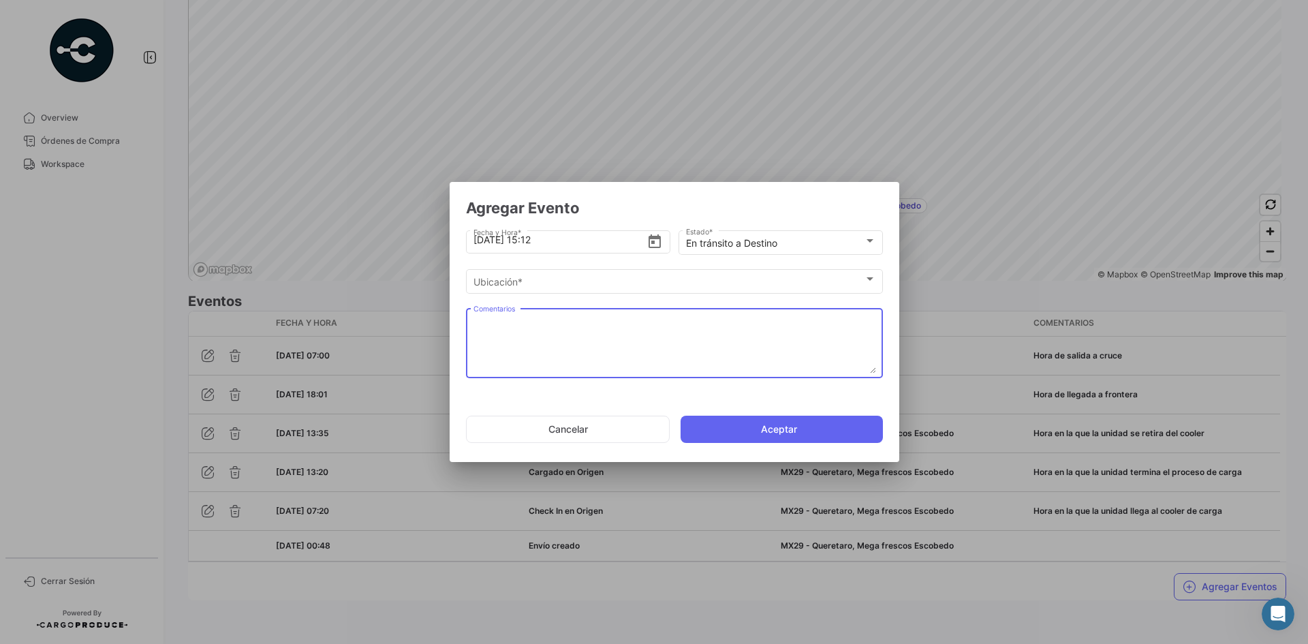
click at [578, 320] on textarea "Comentarios" at bounding box center [674, 343] width 403 height 60
paste textarea "Hora en la que la unidad queda liberada de aduanas y se dirige al destino."
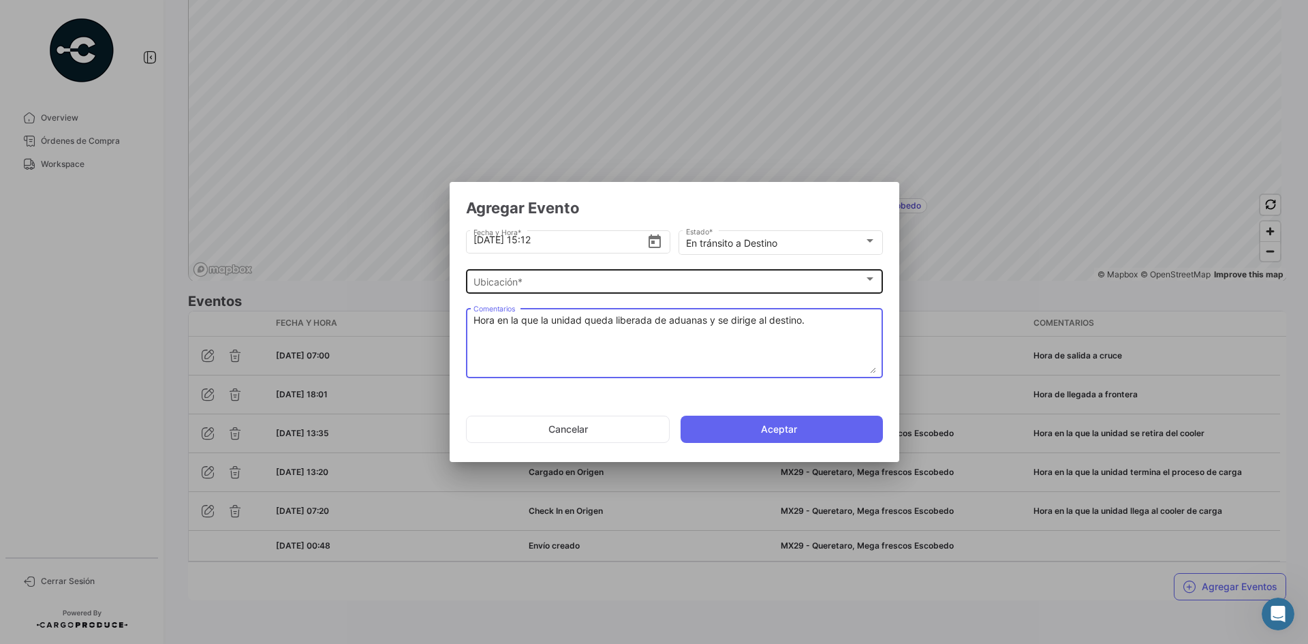
type textarea "Hora en la que la unidad queda liberada de aduanas y se dirige al destino."
click at [603, 283] on div "Ubicación *" at bounding box center [668, 283] width 390 height 12
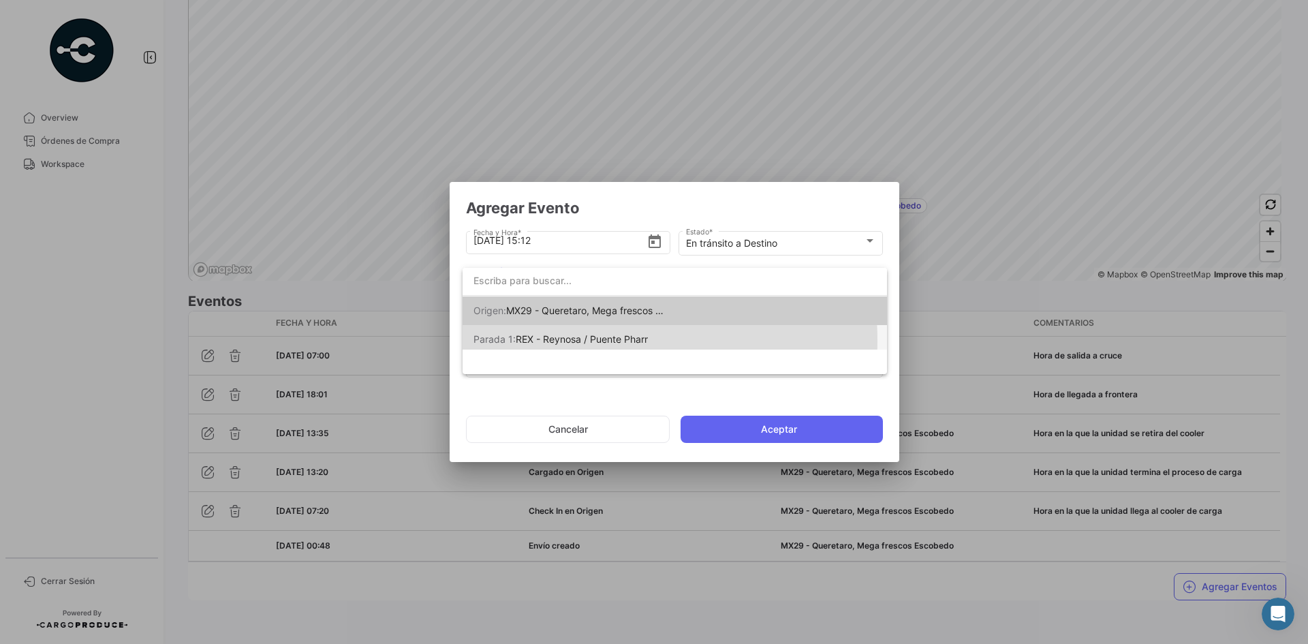
click at [597, 340] on span "REX - Reynosa / Puente Pharr" at bounding box center [582, 339] width 132 height 12
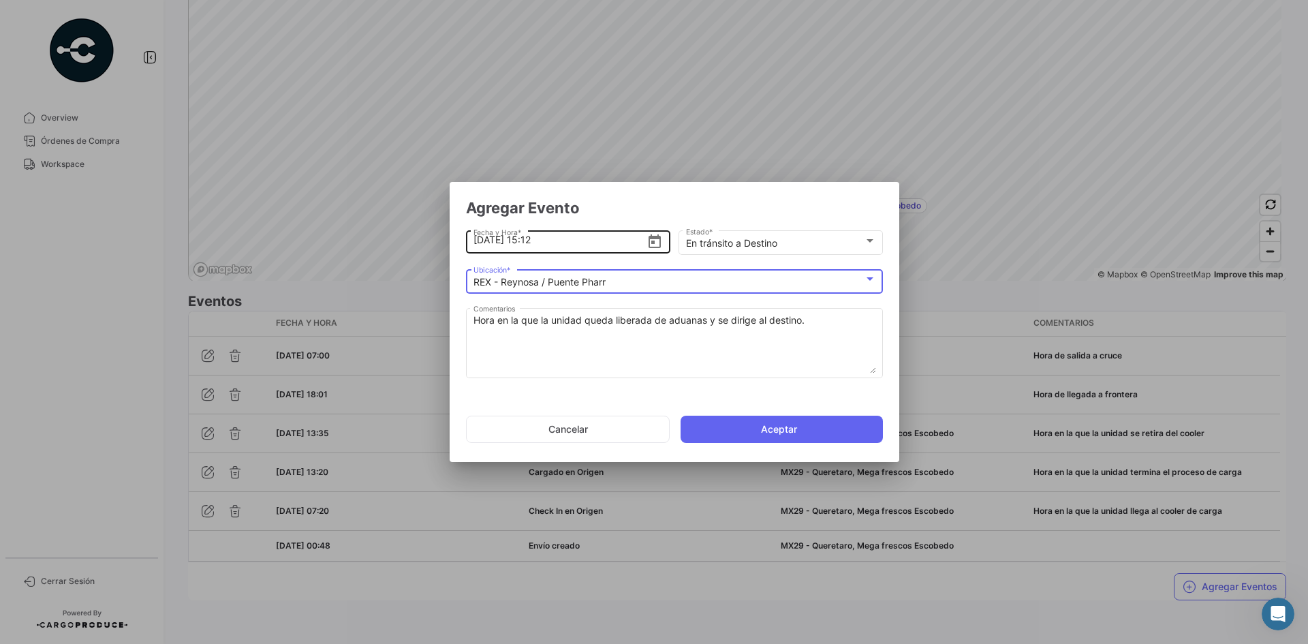
click at [534, 243] on input "[DATE] 15:12" at bounding box center [560, 240] width 174 height 48
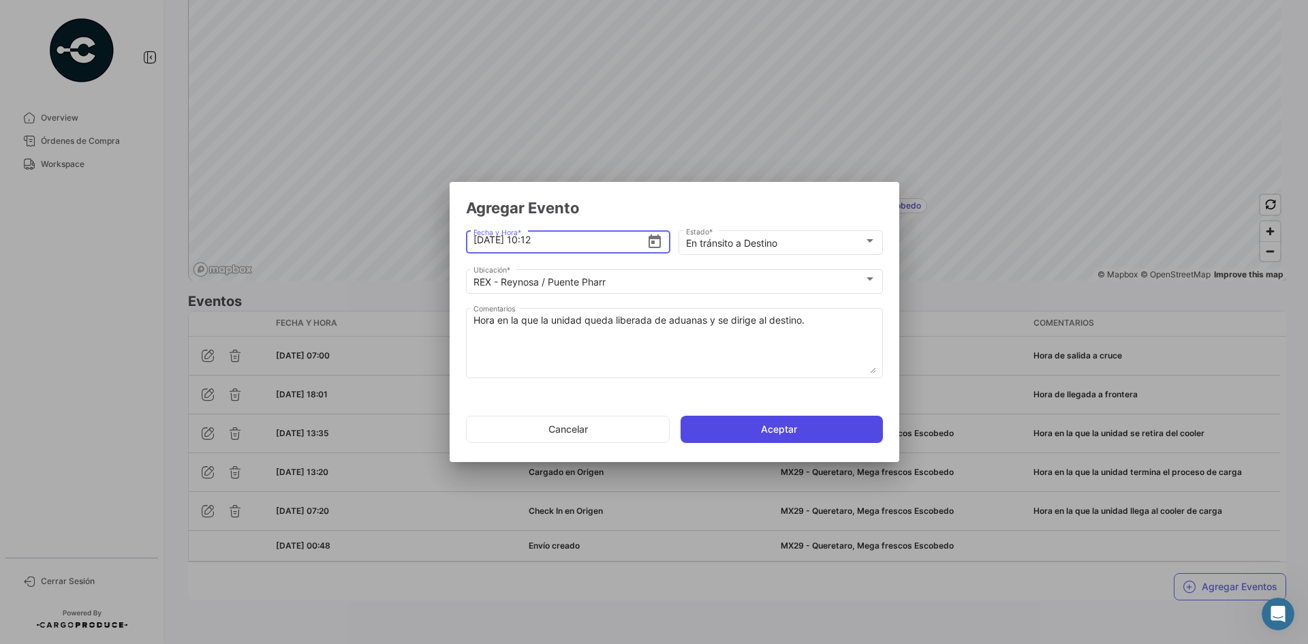
type input "[DATE] 10:12"
click at [746, 425] on button "Aceptar" at bounding box center [782, 429] width 202 height 27
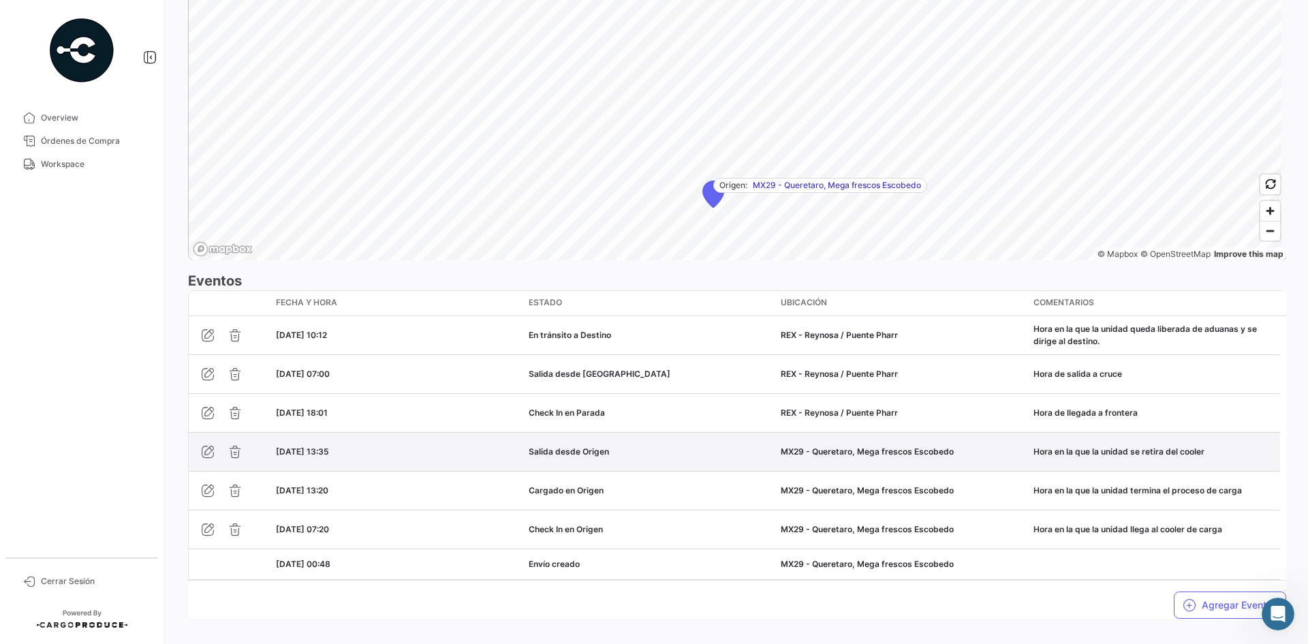
scroll to position [987, 0]
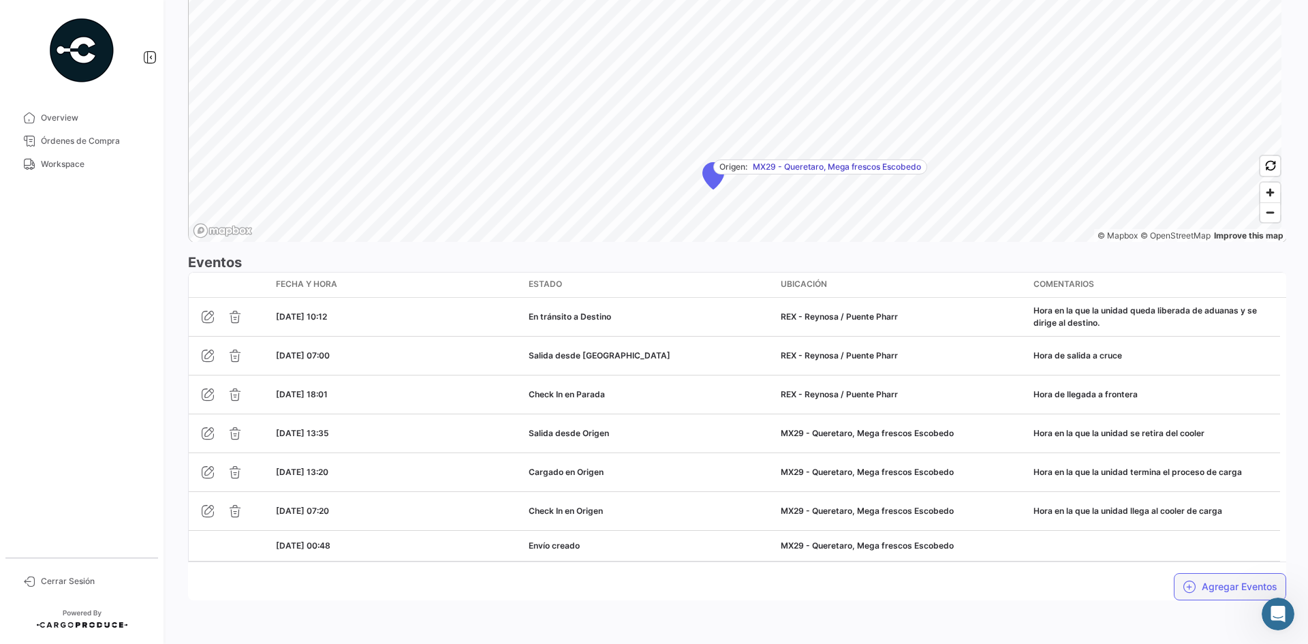
click at [1207, 592] on button "Agregar Eventos" at bounding box center [1230, 586] width 112 height 27
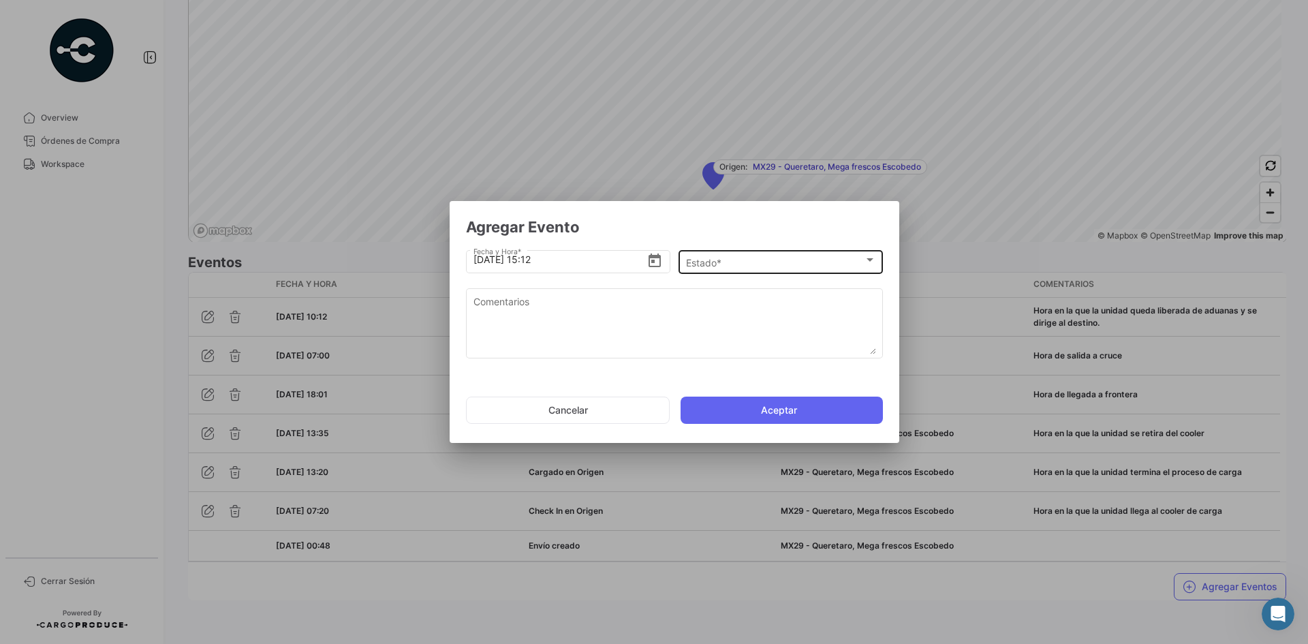
click at [743, 251] on div "Estado * Estado *" at bounding box center [781, 260] width 190 height 27
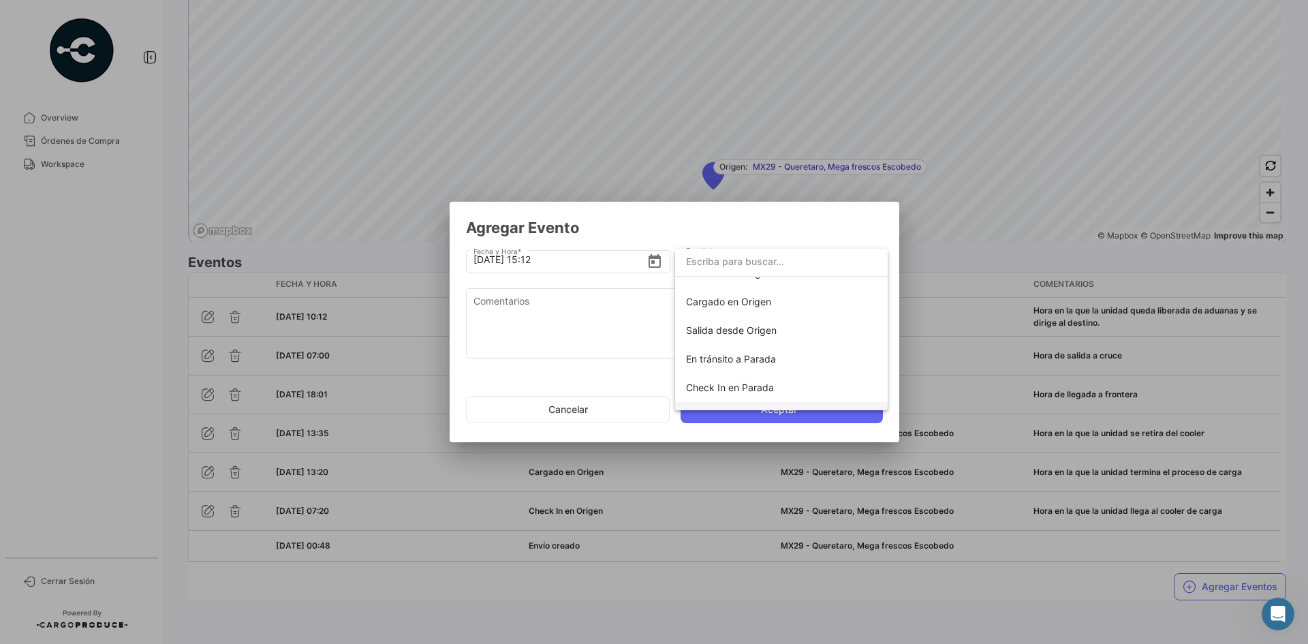
scroll to position [239, 0]
click at [760, 313] on span "Check In en Destino" at bounding box center [730, 310] width 89 height 12
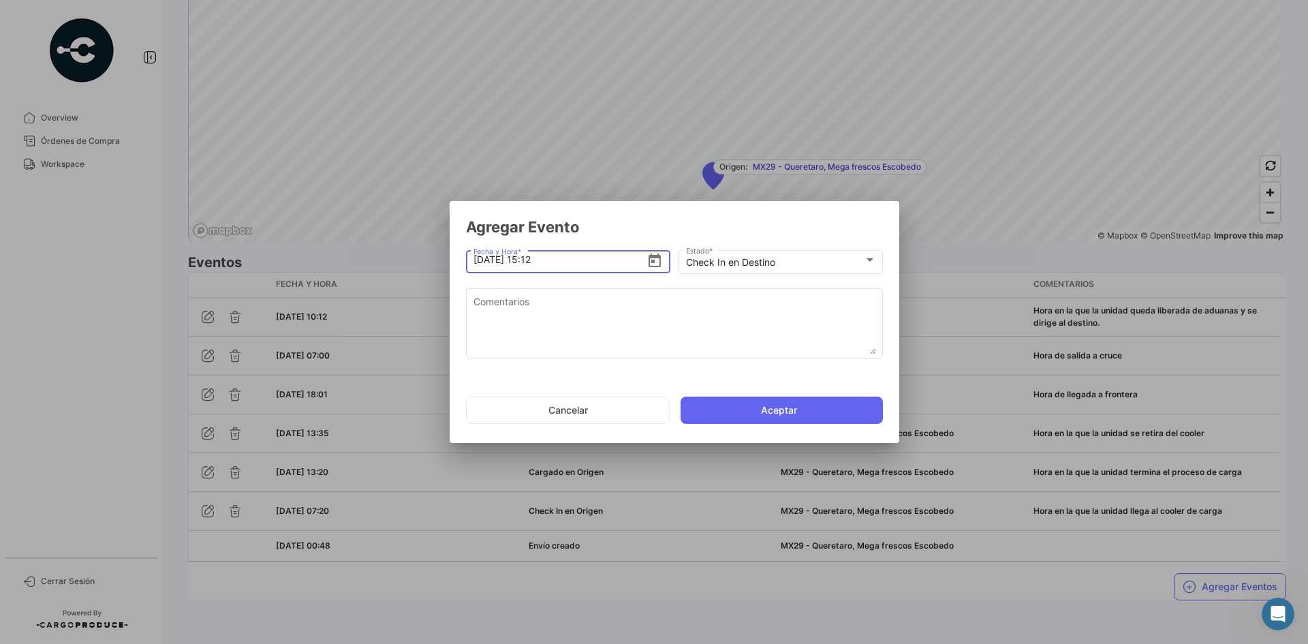
click at [534, 265] on input "[DATE] 15:12" at bounding box center [560, 260] width 174 height 48
click at [587, 256] on input "[DATE] 11:12" at bounding box center [560, 260] width 174 height 48
type input "[DATE] 11:12"
click at [657, 260] on icon "Open calendar" at bounding box center [655, 261] width 16 height 16
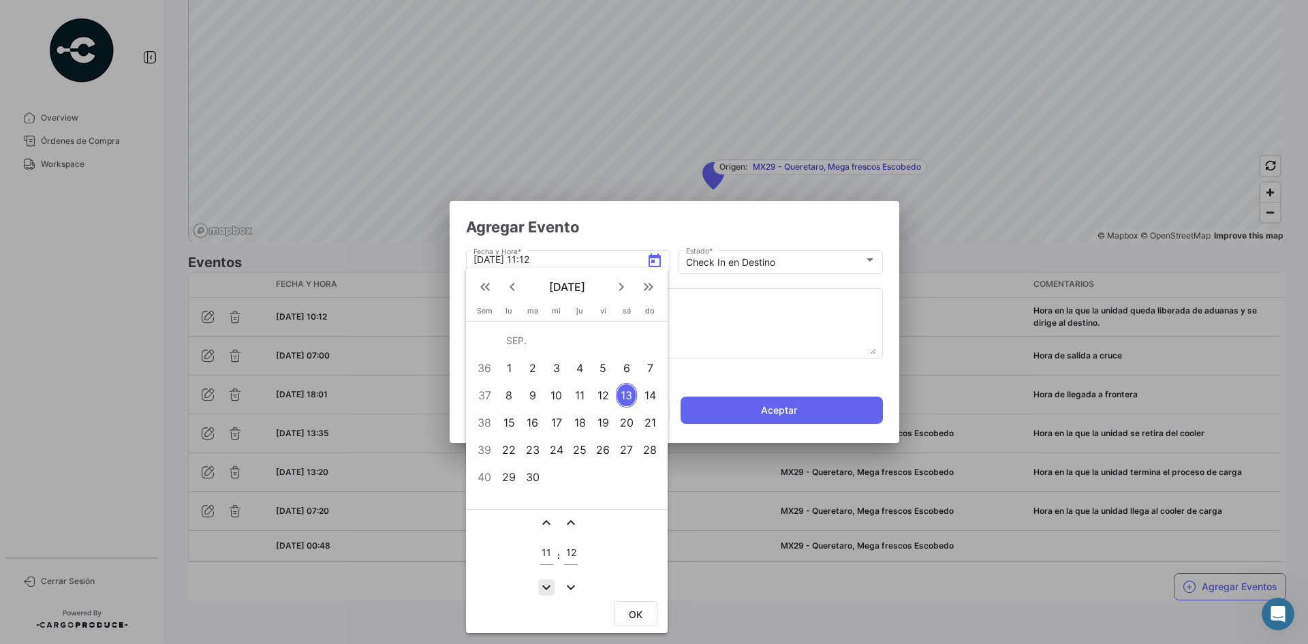
click at [552, 585] on mat-icon "expand_more" at bounding box center [546, 587] width 16 height 16
click at [548, 519] on mat-icon "expand_less" at bounding box center [546, 522] width 16 height 16
click at [549, 519] on mat-icon "expand_less" at bounding box center [546, 522] width 16 height 16
click at [550, 519] on mat-icon "expand_less" at bounding box center [546, 522] width 16 height 16
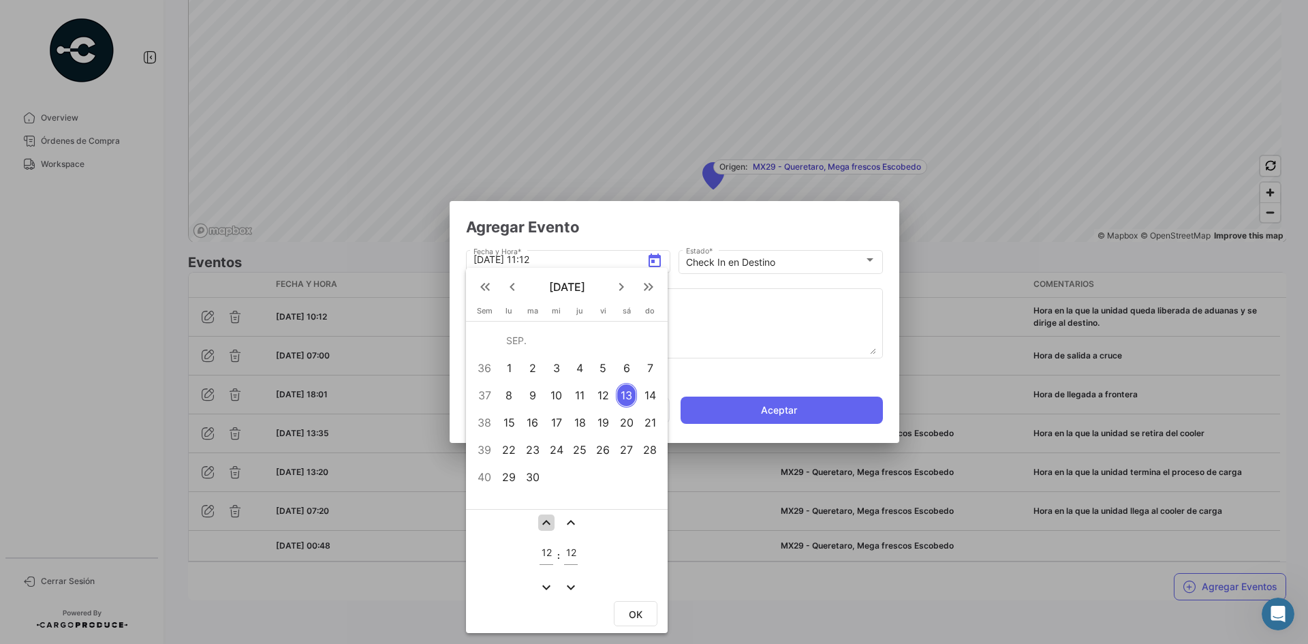
click at [550, 519] on mat-icon "expand_less" at bounding box center [546, 522] width 16 height 16
click at [542, 584] on mat-icon "expand_more" at bounding box center [546, 587] width 16 height 16
type input "12"
click at [635, 614] on span "OK" at bounding box center [636, 614] width 14 height 12
type input "[DATE] 12:12"
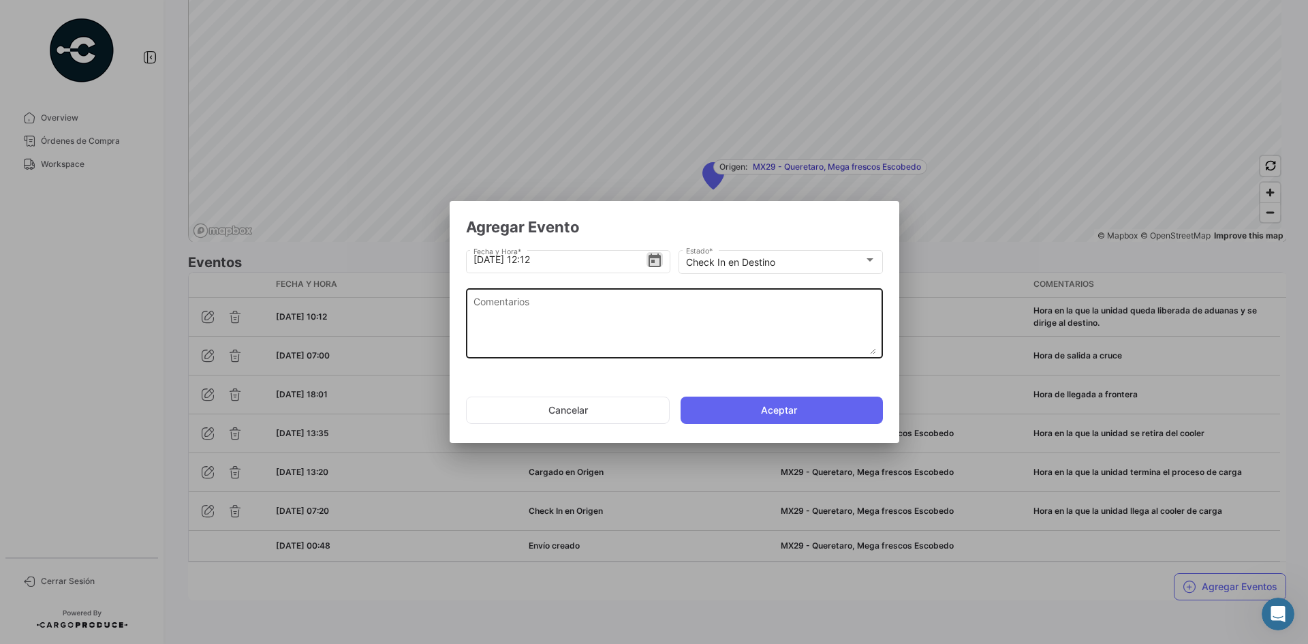
click at [661, 317] on textarea "Comentarios" at bounding box center [674, 324] width 403 height 60
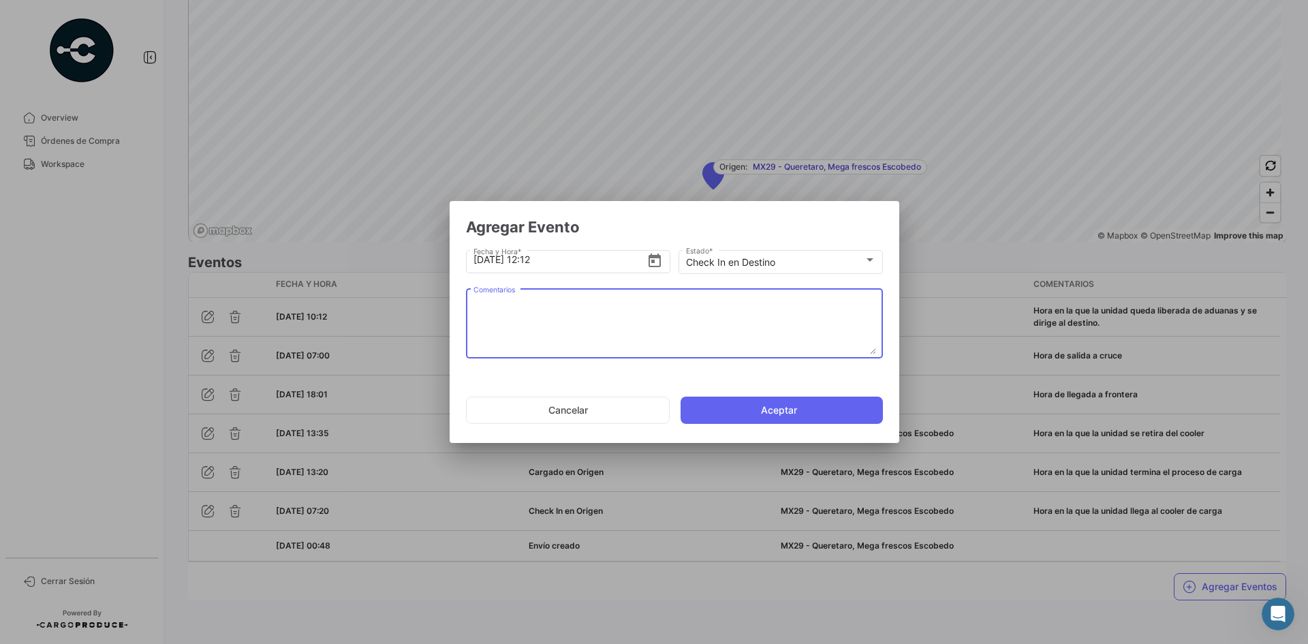
paste textarea "Hora de arribo al destino."
type textarea "Hora de arribo al destino."
click at [775, 412] on button "Aceptar" at bounding box center [782, 410] width 202 height 27
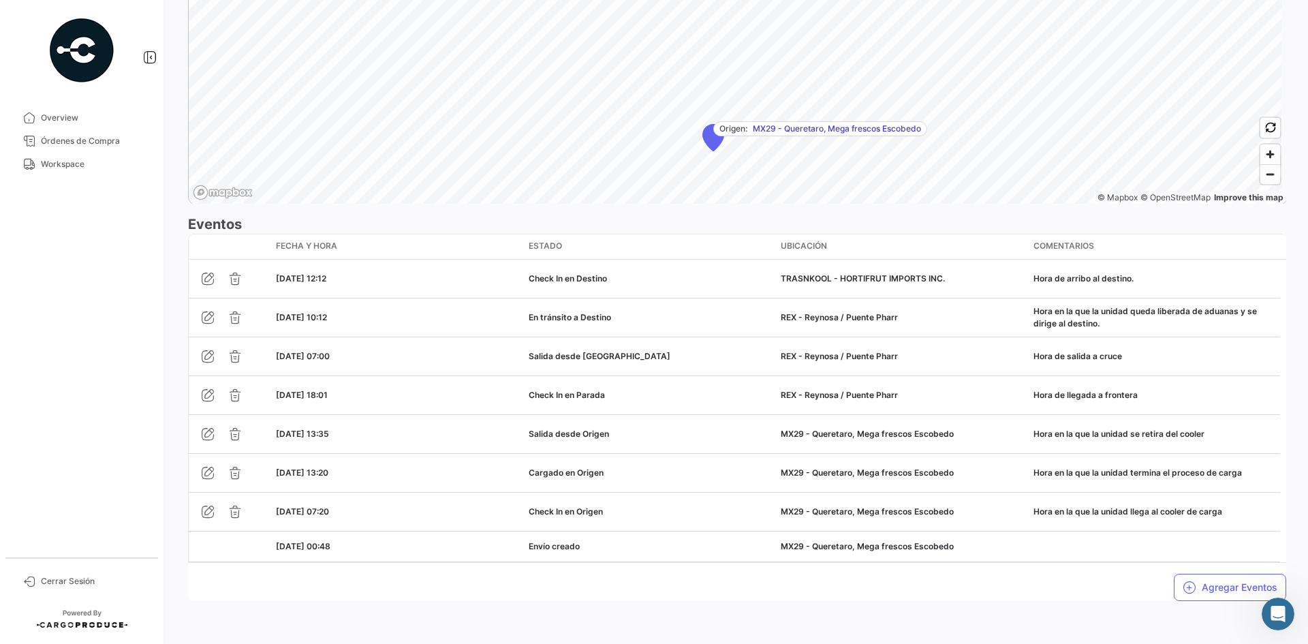
scroll to position [1025, 0]
click at [1190, 582] on button "Agregar Eventos" at bounding box center [1230, 586] width 112 height 27
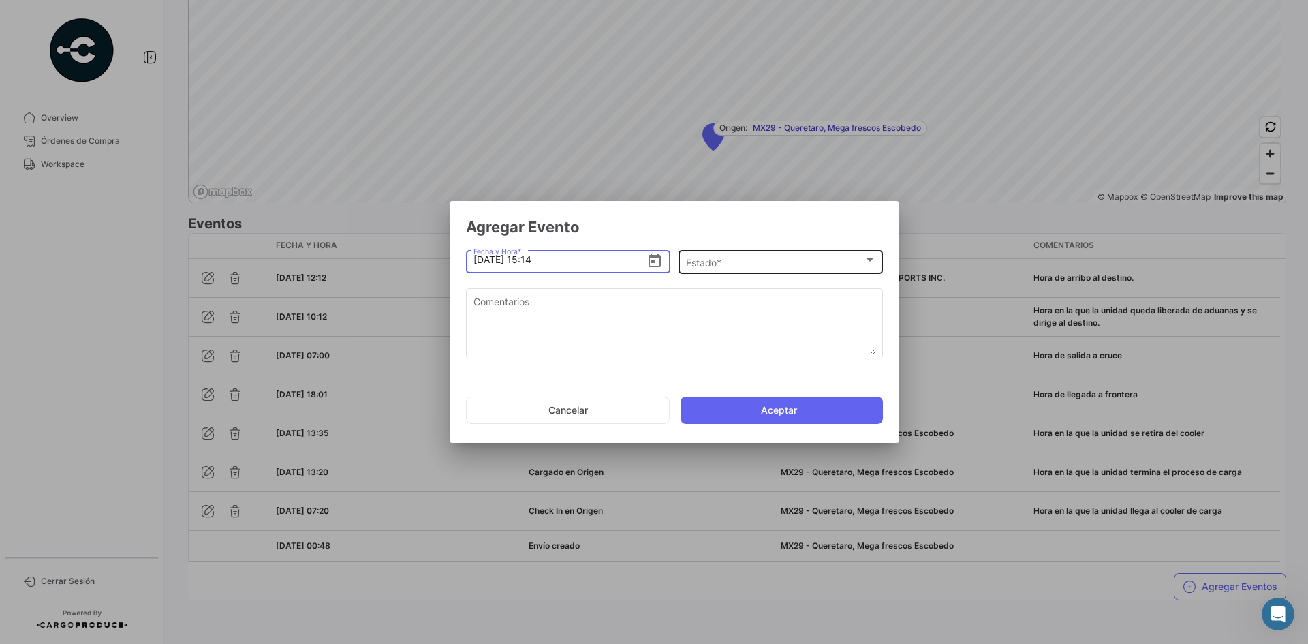
click at [753, 262] on div "Estado *" at bounding box center [775, 263] width 178 height 12
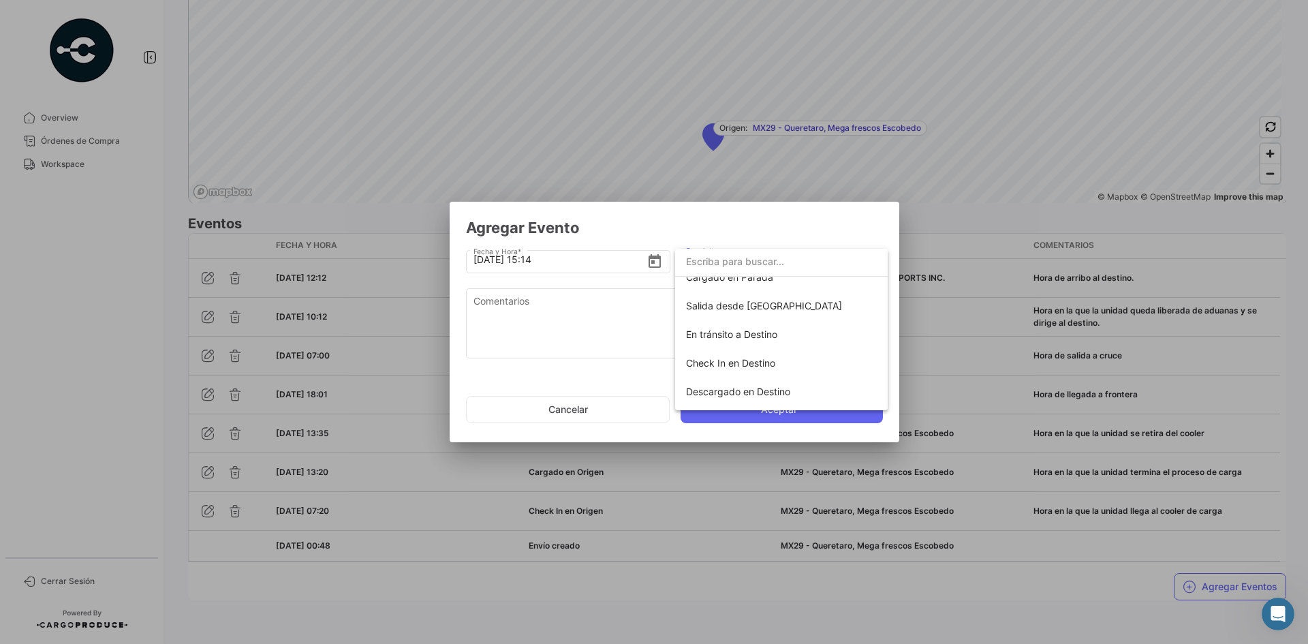
scroll to position [239, 0]
click at [778, 340] on span "Descargado en Destino" at bounding box center [738, 338] width 104 height 12
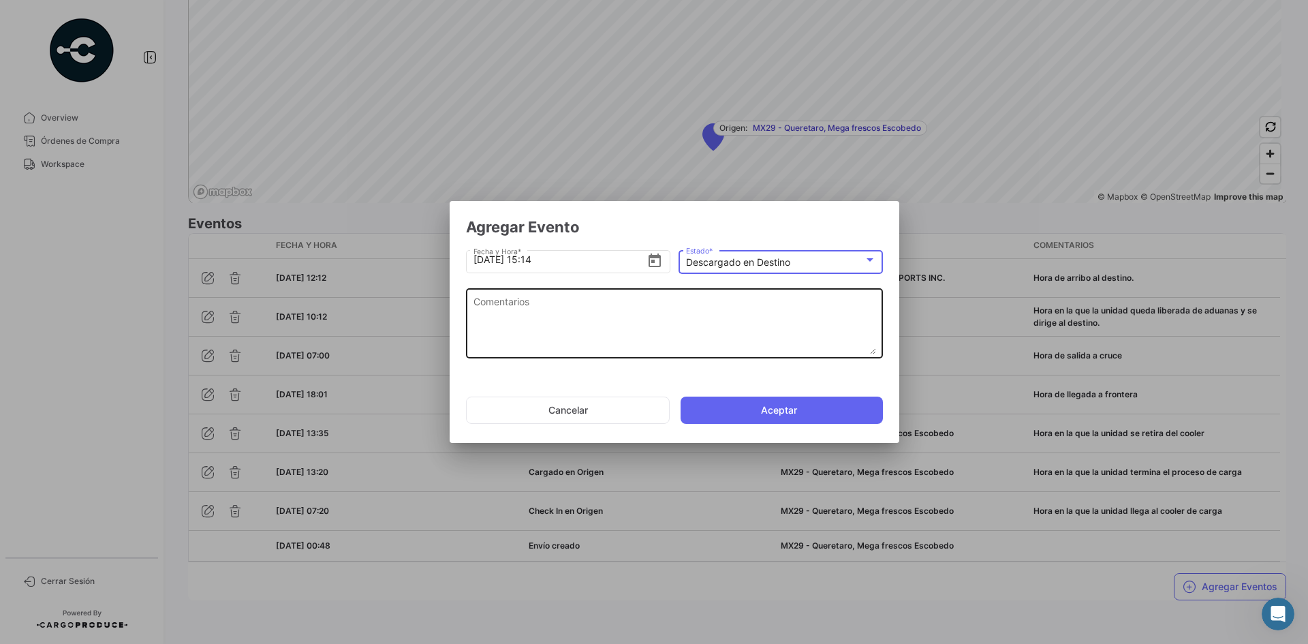
click at [646, 315] on textarea "Comentarios" at bounding box center [674, 324] width 403 height 60
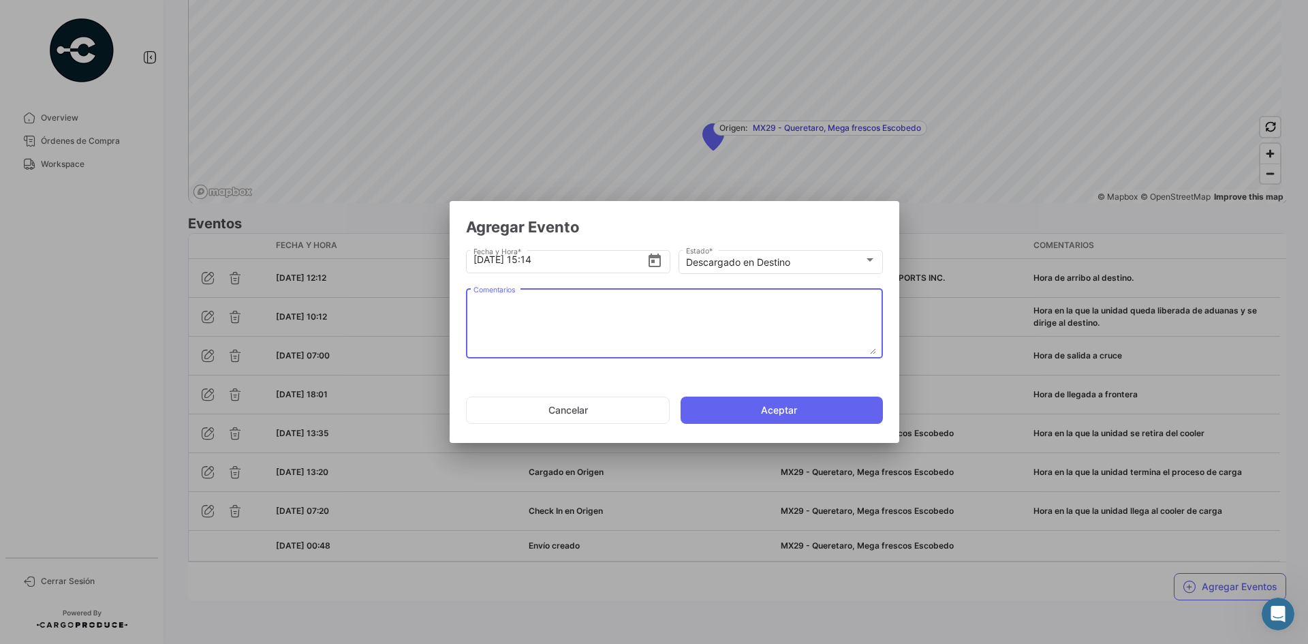
paste textarea "Hora en la que se termina la descarga, la unidad espera documentos de salida."
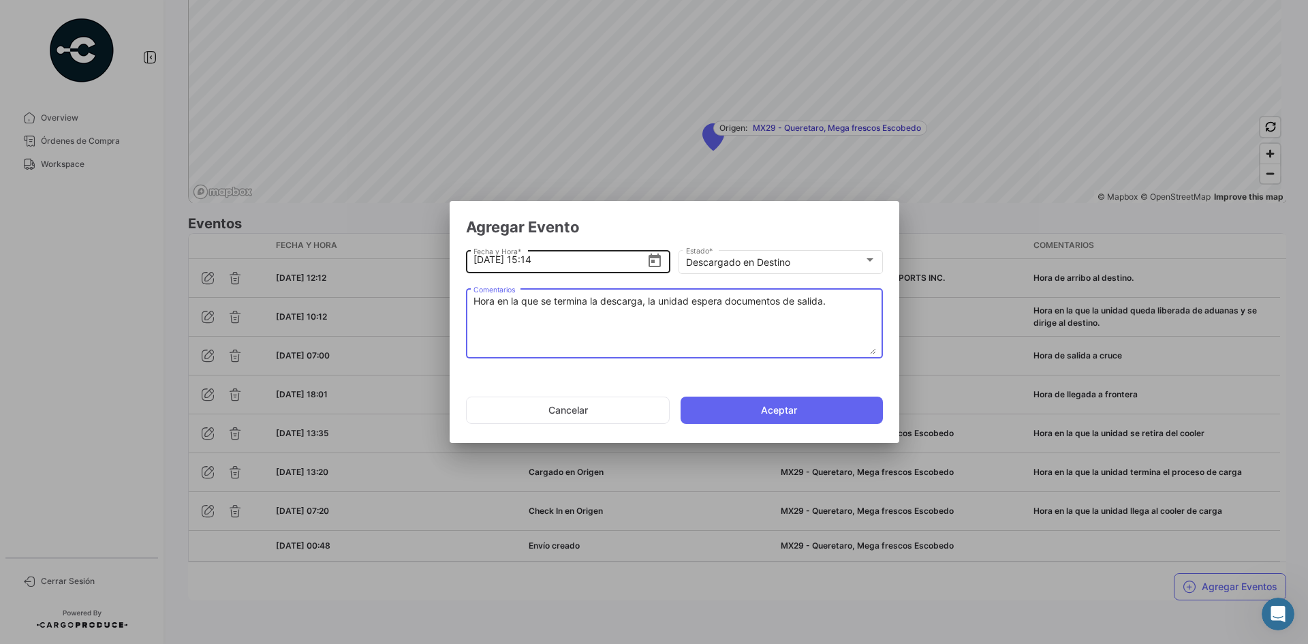
type textarea "Hora en la que se termina la descarga, la unidad espera documentos de salida."
click at [536, 261] on input "[DATE] 15:14" at bounding box center [560, 260] width 174 height 48
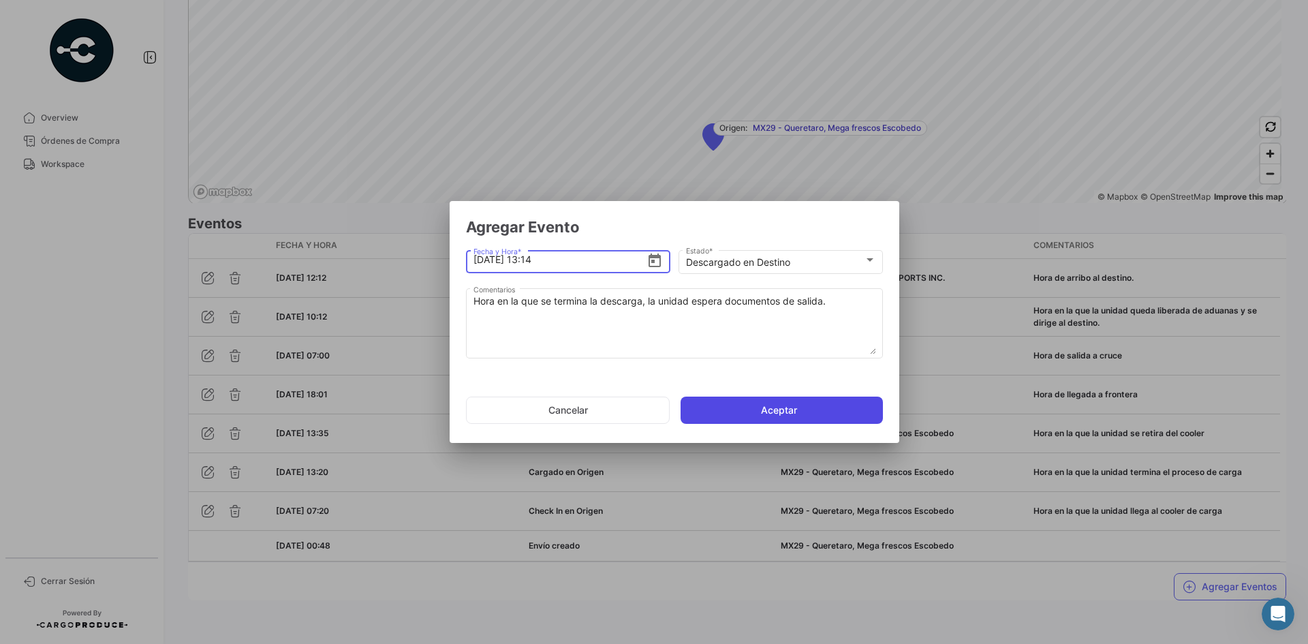
type input "[DATE] 13:14"
click at [745, 410] on button "Aceptar" at bounding box center [782, 410] width 202 height 27
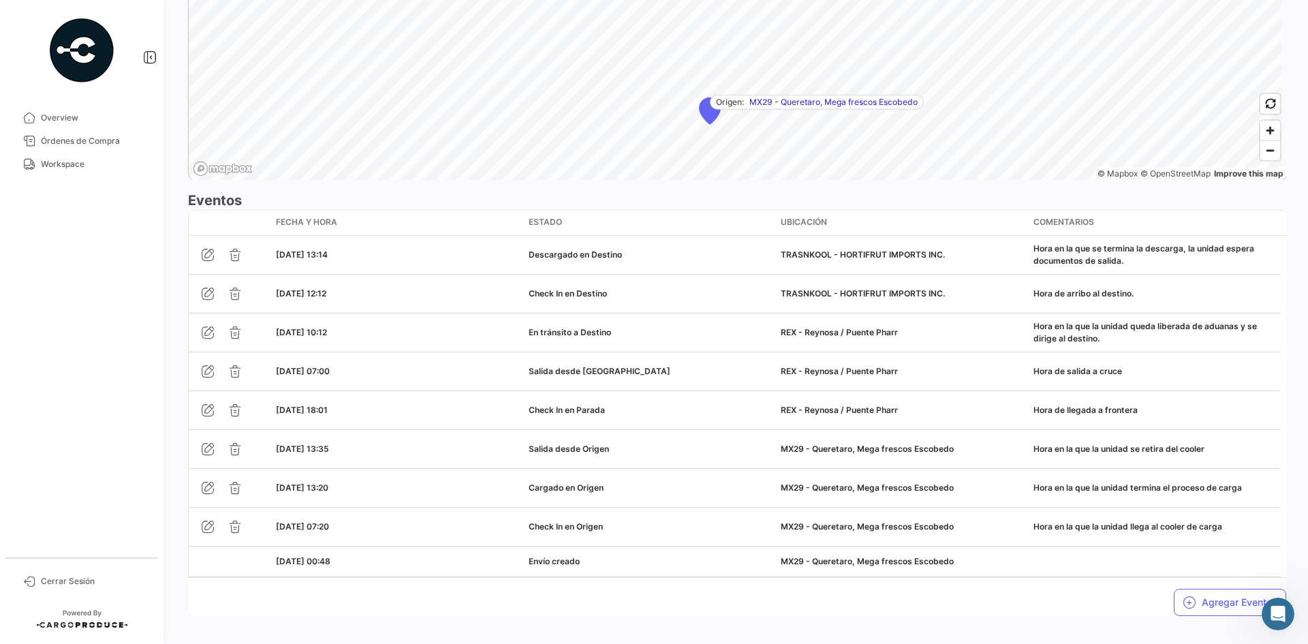
scroll to position [1064, 0]
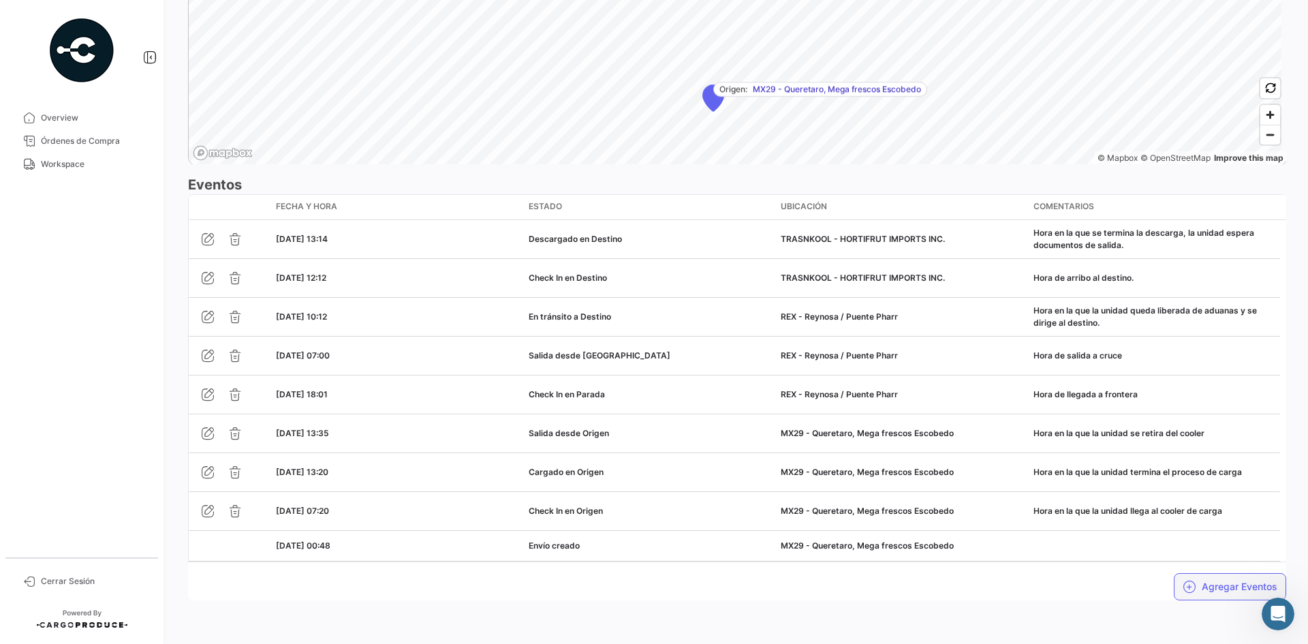
click at [1194, 583] on button "Agregar Eventos" at bounding box center [1230, 586] width 112 height 27
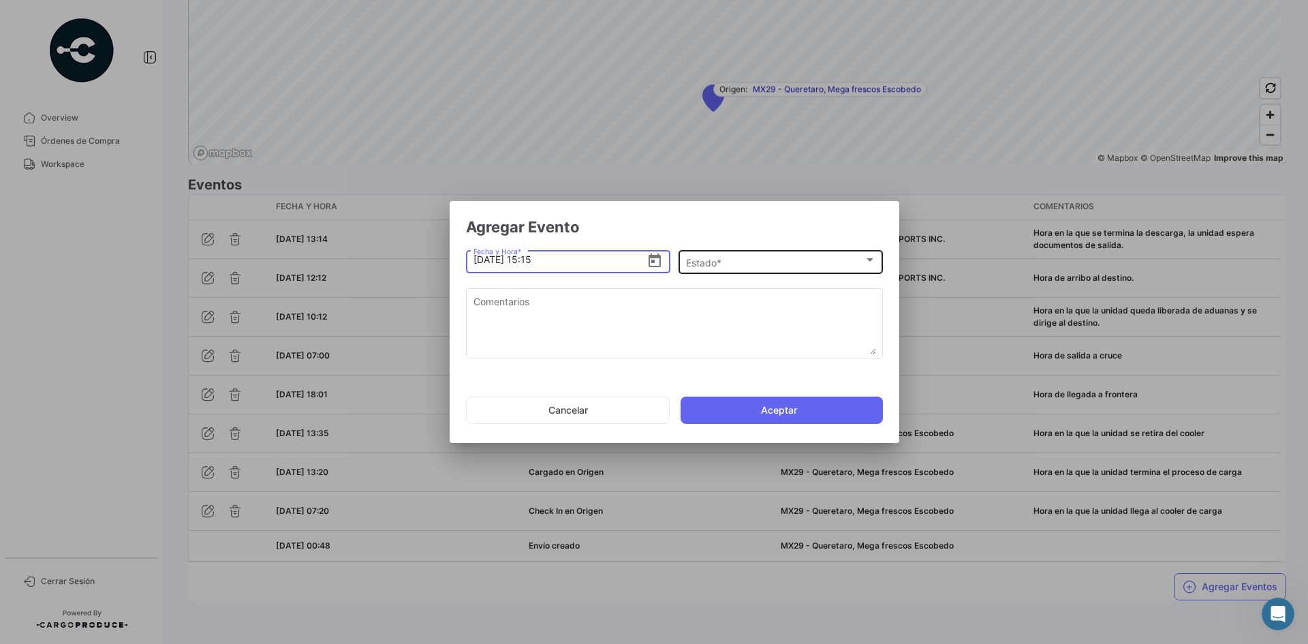
click at [728, 261] on div "Estado *" at bounding box center [775, 263] width 178 height 12
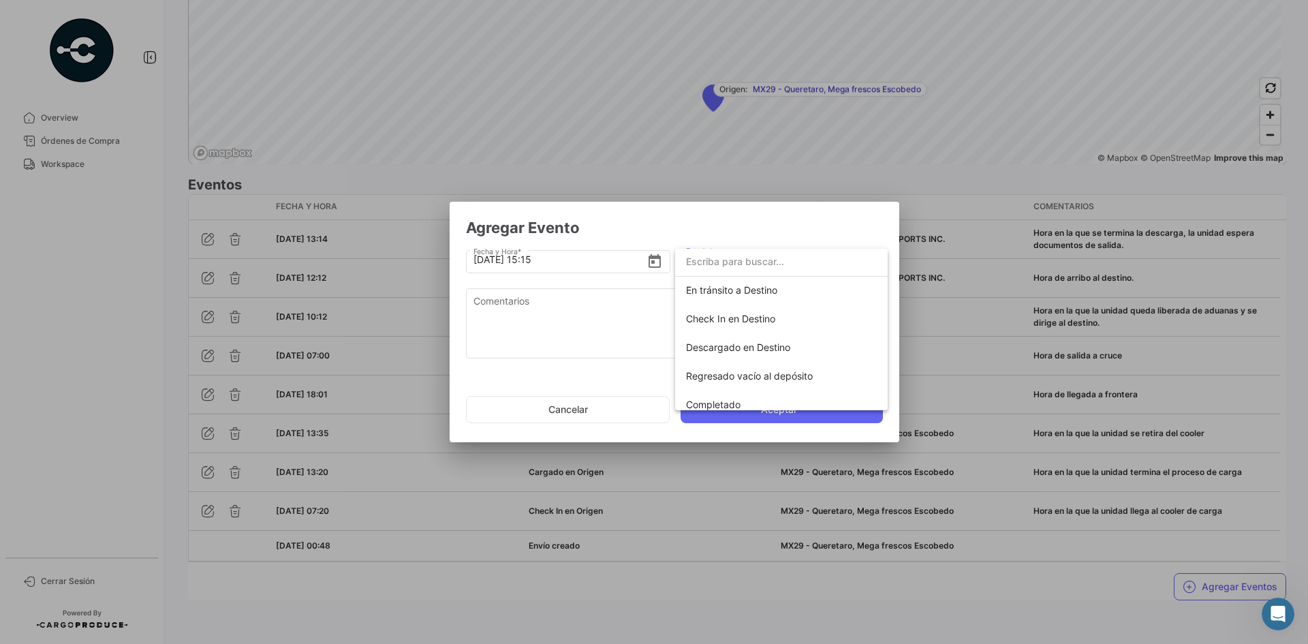
scroll to position [239, 0]
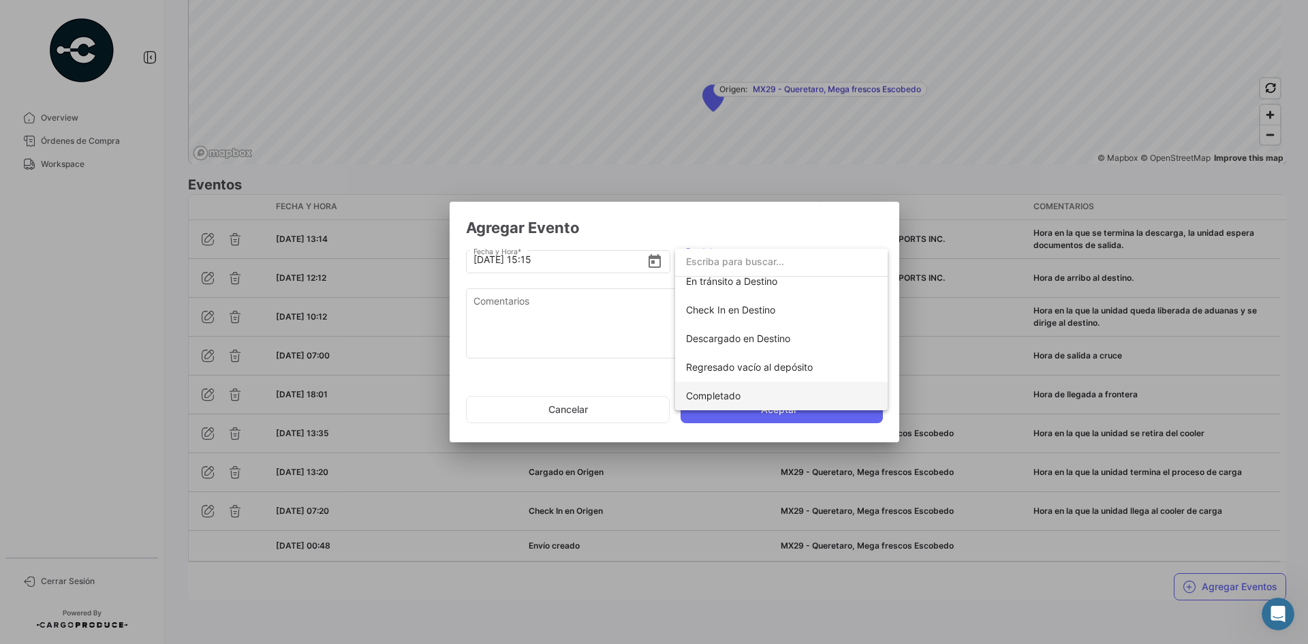
click at [720, 397] on span "Completado" at bounding box center [713, 396] width 55 height 12
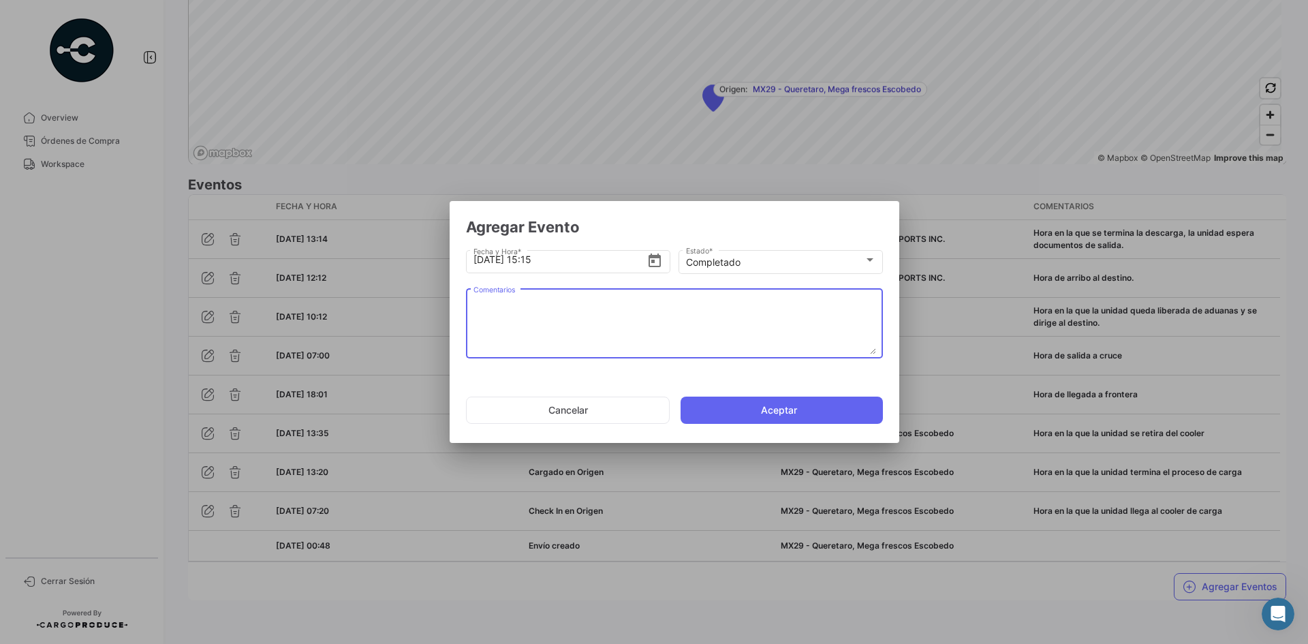
click at [523, 324] on textarea "Comentarios" at bounding box center [674, 324] width 403 height 60
paste textarea "Fin del viaje, [PERSON_NAME] en la que se retira de la bodega de entrega."
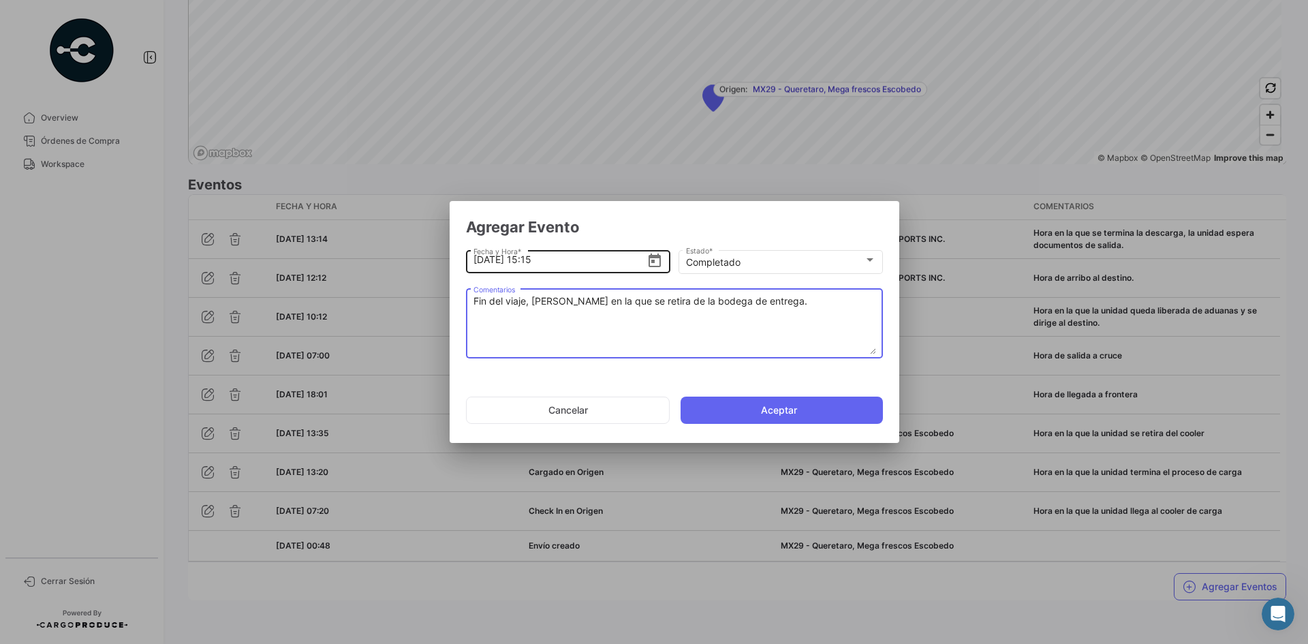
type textarea "Fin del viaje, [PERSON_NAME] en la que se retira de la bodega de entrega."
click at [534, 260] on input "[DATE] 15:15" at bounding box center [560, 260] width 174 height 48
click at [570, 264] on input "[DATE] 13:15" at bounding box center [560, 260] width 174 height 48
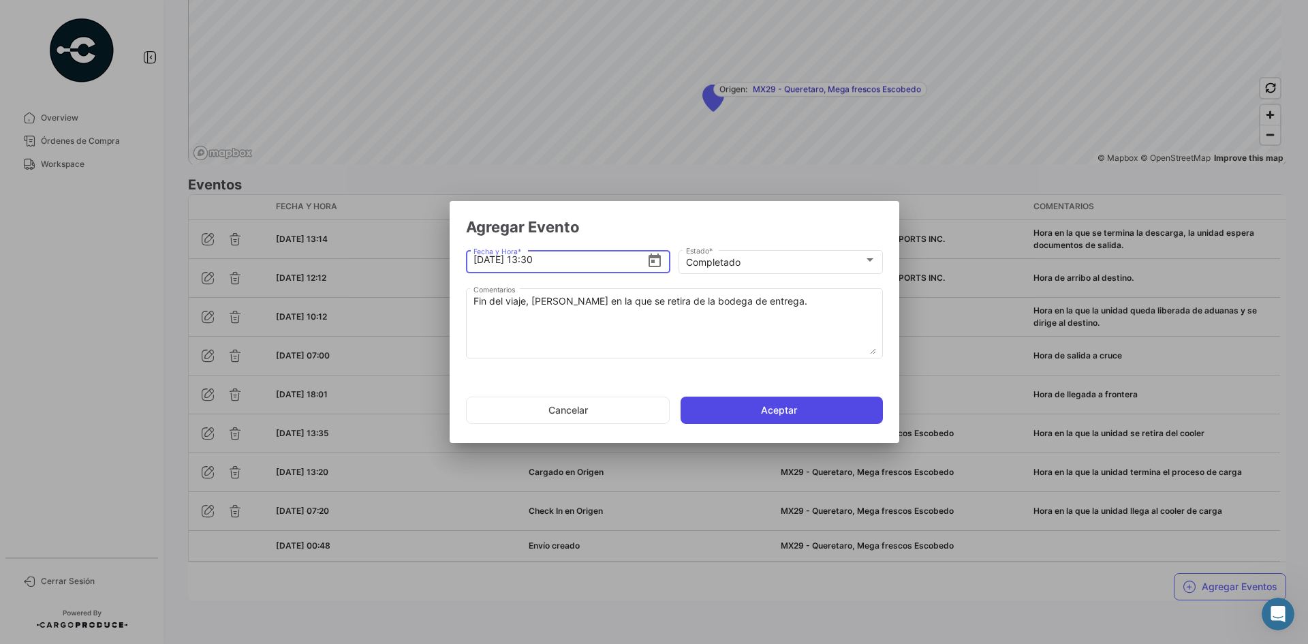
type input "[DATE] 13:30"
click at [788, 414] on button "Aceptar" at bounding box center [782, 410] width 202 height 27
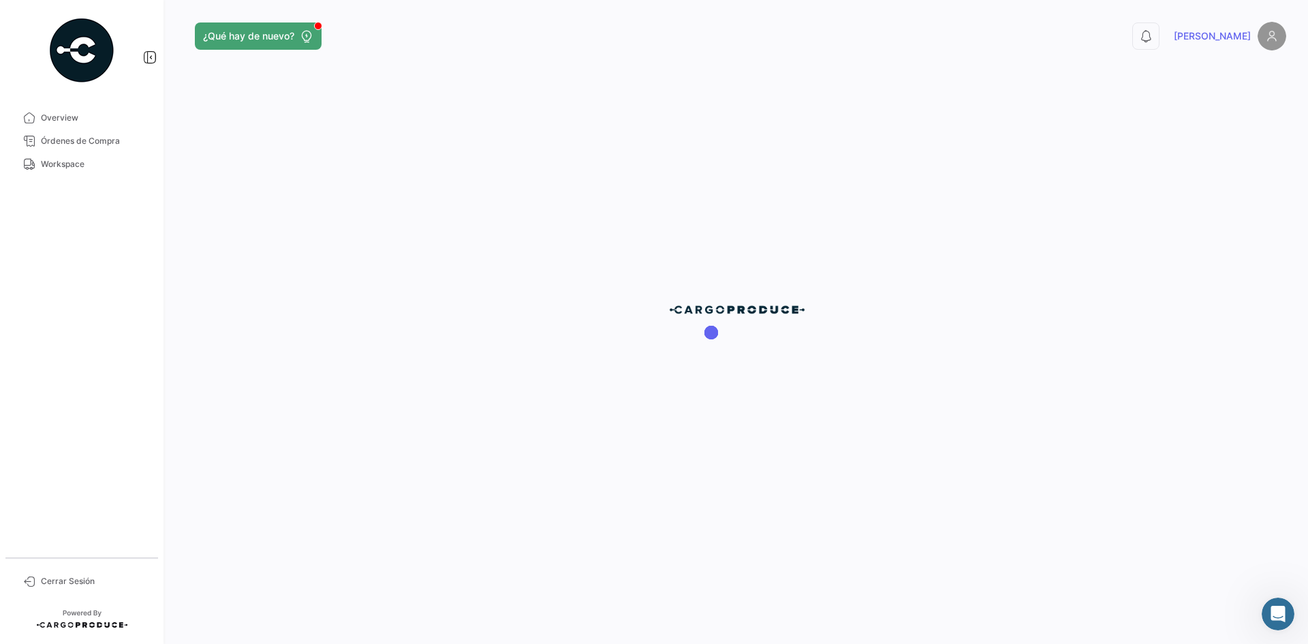
scroll to position [0, 0]
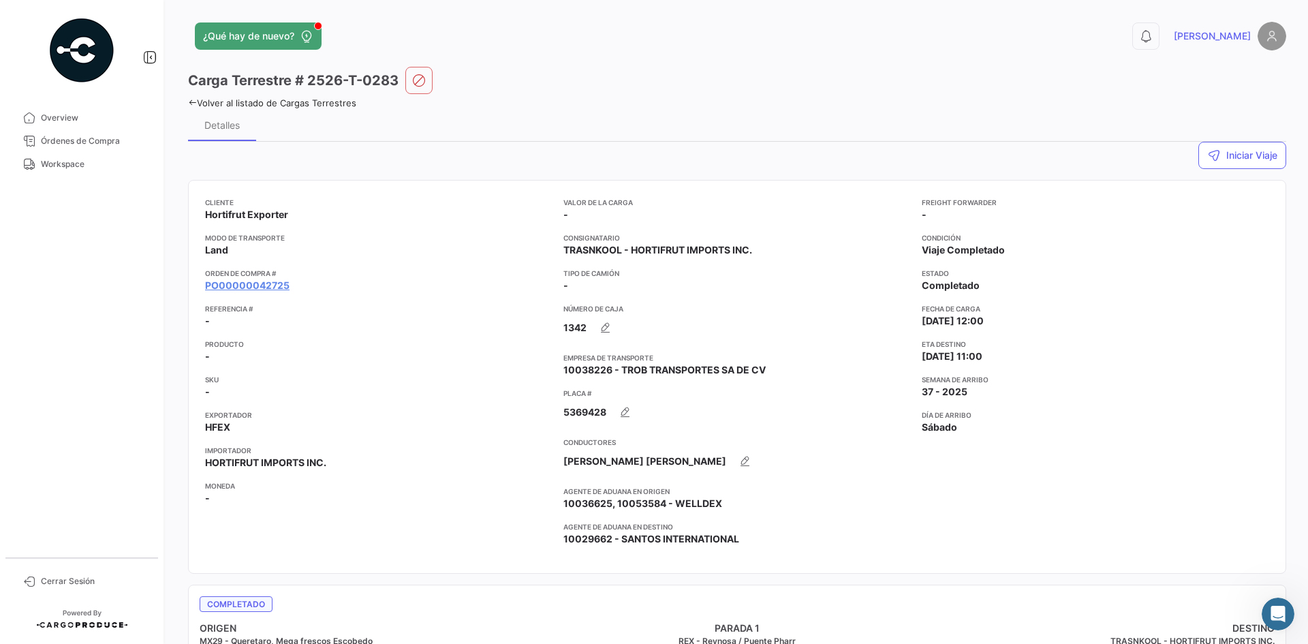
drag, startPoint x: 64, startPoint y: 167, endPoint x: 156, endPoint y: 174, distance: 92.3
click at [64, 167] on span "Workspace" at bounding box center [94, 164] width 106 height 12
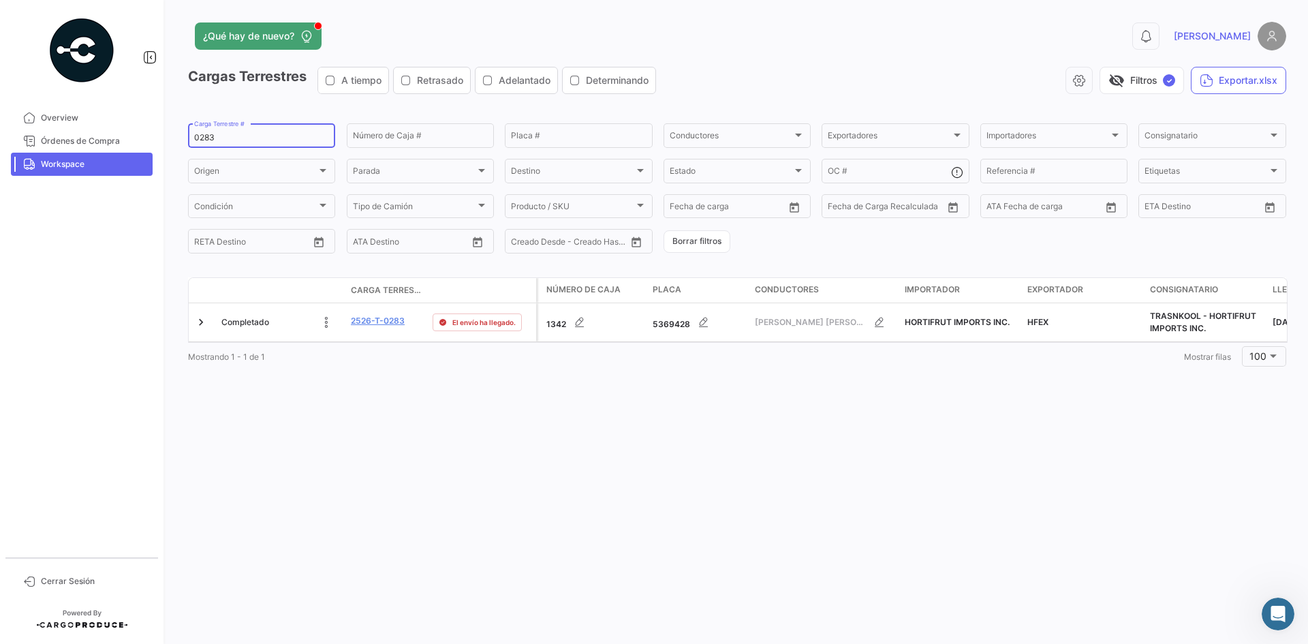
drag, startPoint x: 233, startPoint y: 144, endPoint x: 78, endPoint y: 185, distance: 160.6
click at [78, 185] on mat-sidenav-container "Overview Órdenes de Compra Workspace Cerrar Sesión ¿Qué hay de nuevo? 0 [PERSON…" at bounding box center [654, 322] width 1308 height 644
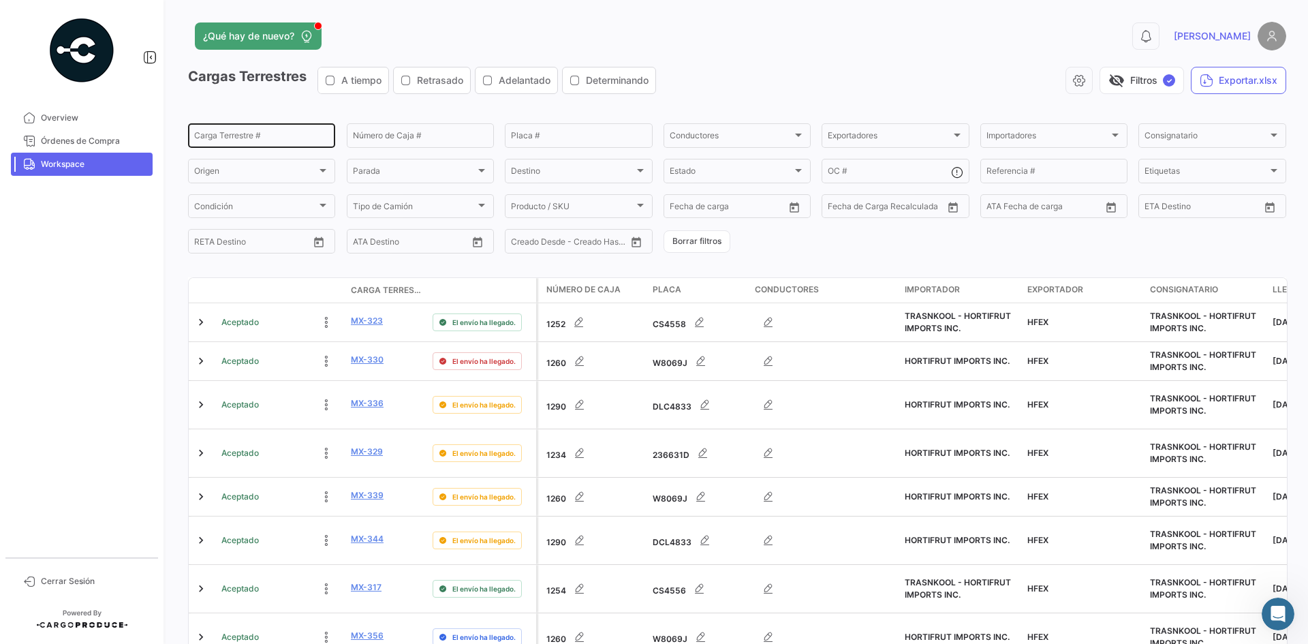
click at [208, 137] on input "Carga Terrestre #" at bounding box center [261, 138] width 135 height 10
paste input "0271"
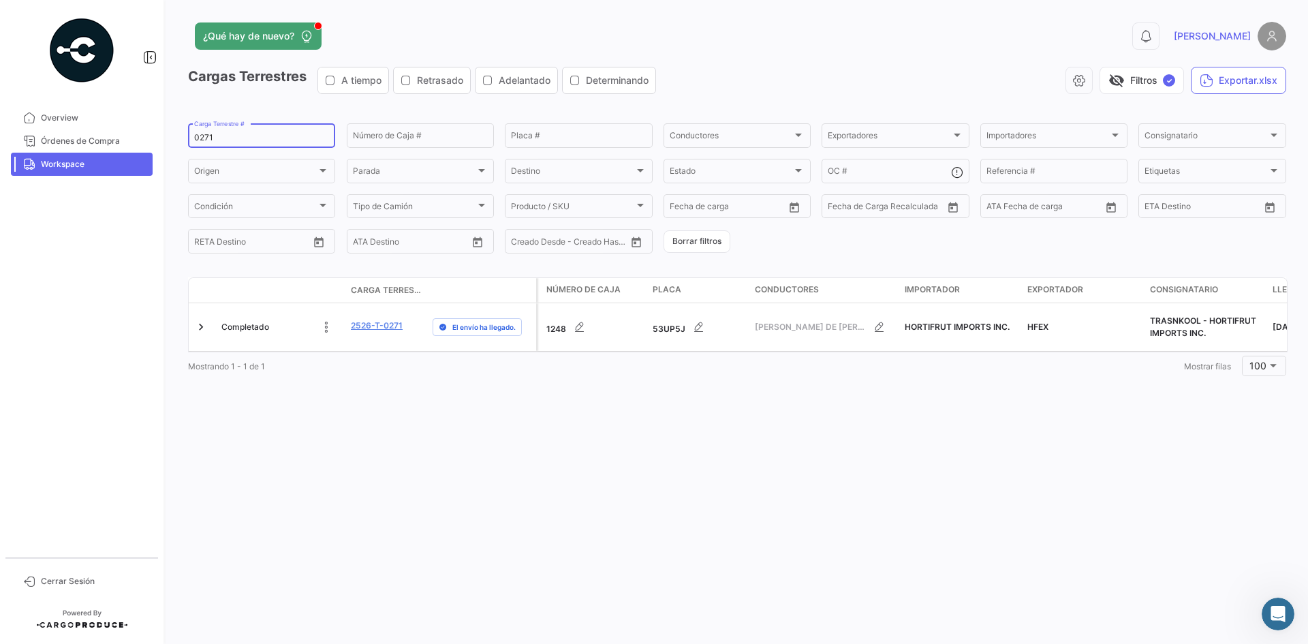
click at [206, 138] on input "0271" at bounding box center [261, 138] width 135 height 10
paste input "7"
type input "0277"
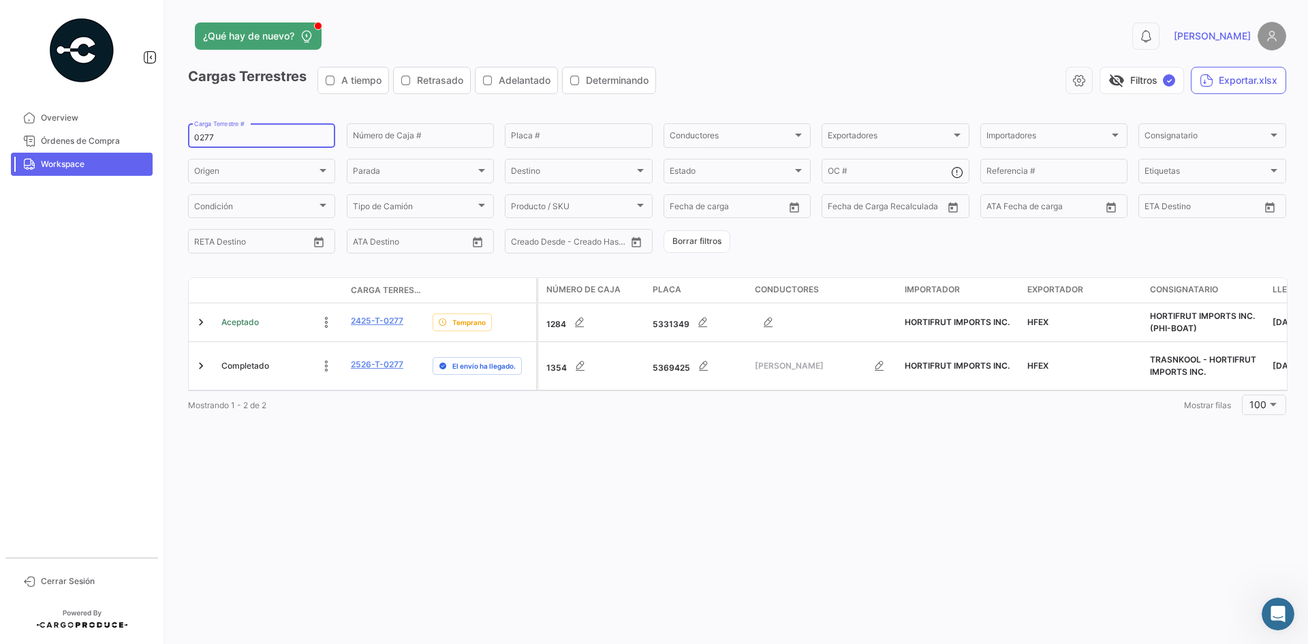
drag, startPoint x: 211, startPoint y: 141, endPoint x: 134, endPoint y: 162, distance: 79.8
click at [135, 161] on mat-sidenav-container "Overview Órdenes de Compra Workspace Cerrar Sesión ¿Qué hay de nuevo? 0 [PERSON…" at bounding box center [654, 322] width 1308 height 644
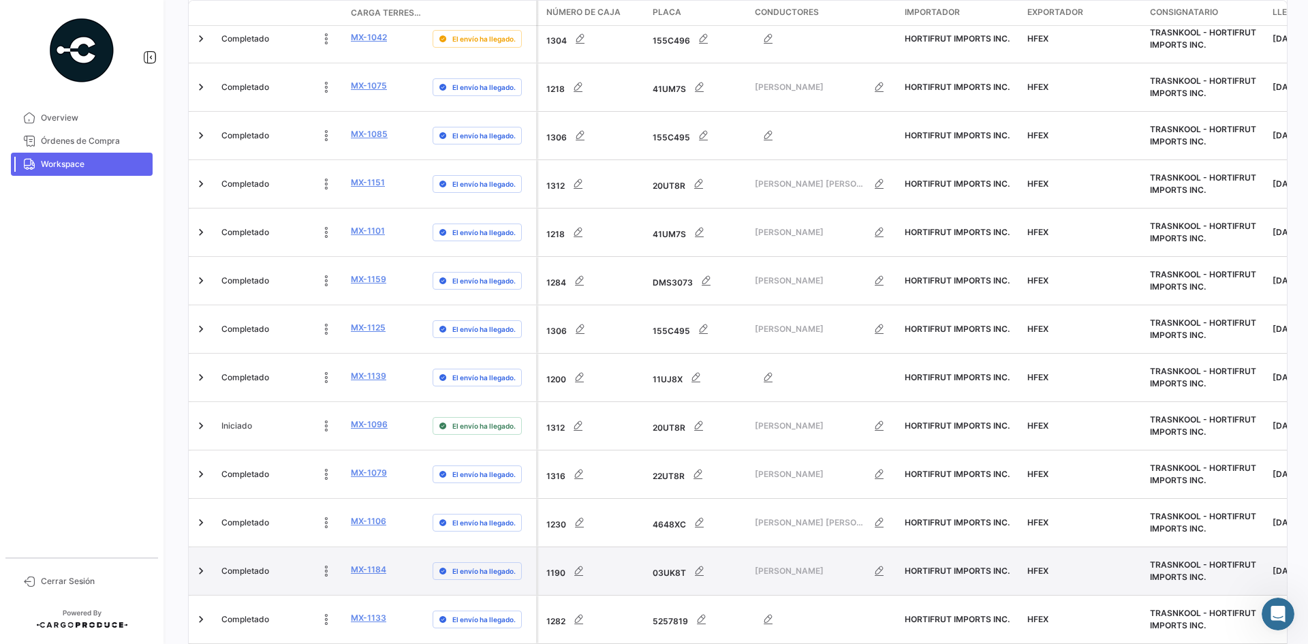
scroll to position [4253, 0]
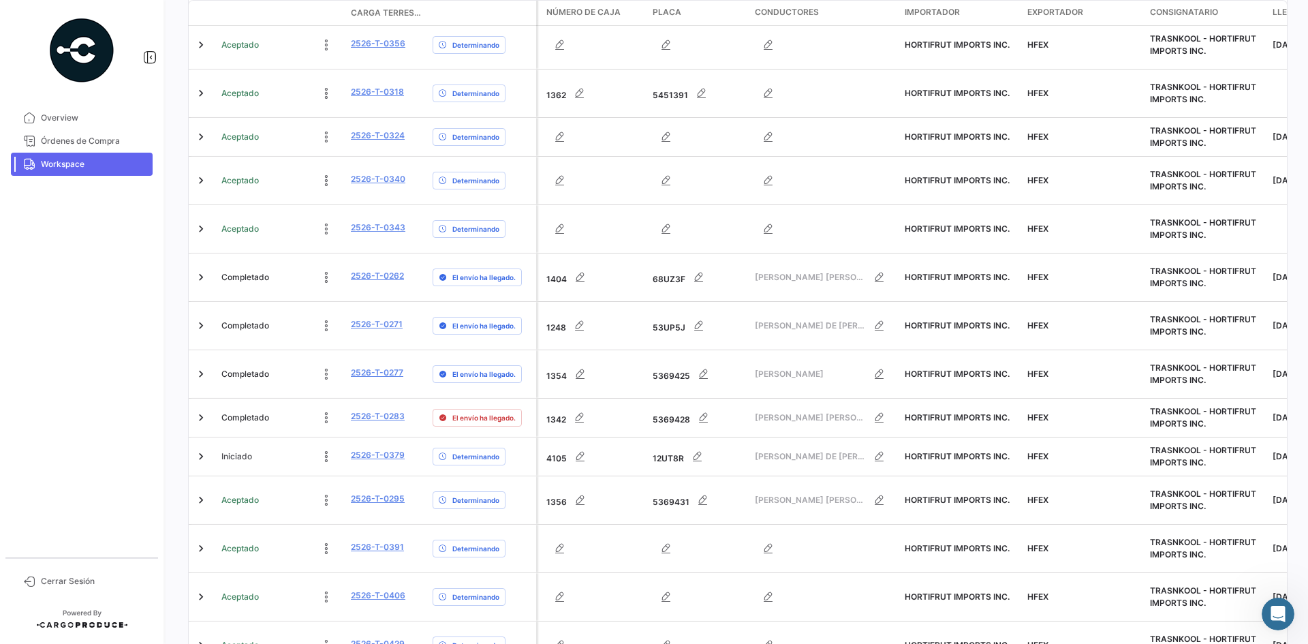
scroll to position [1261, 0]
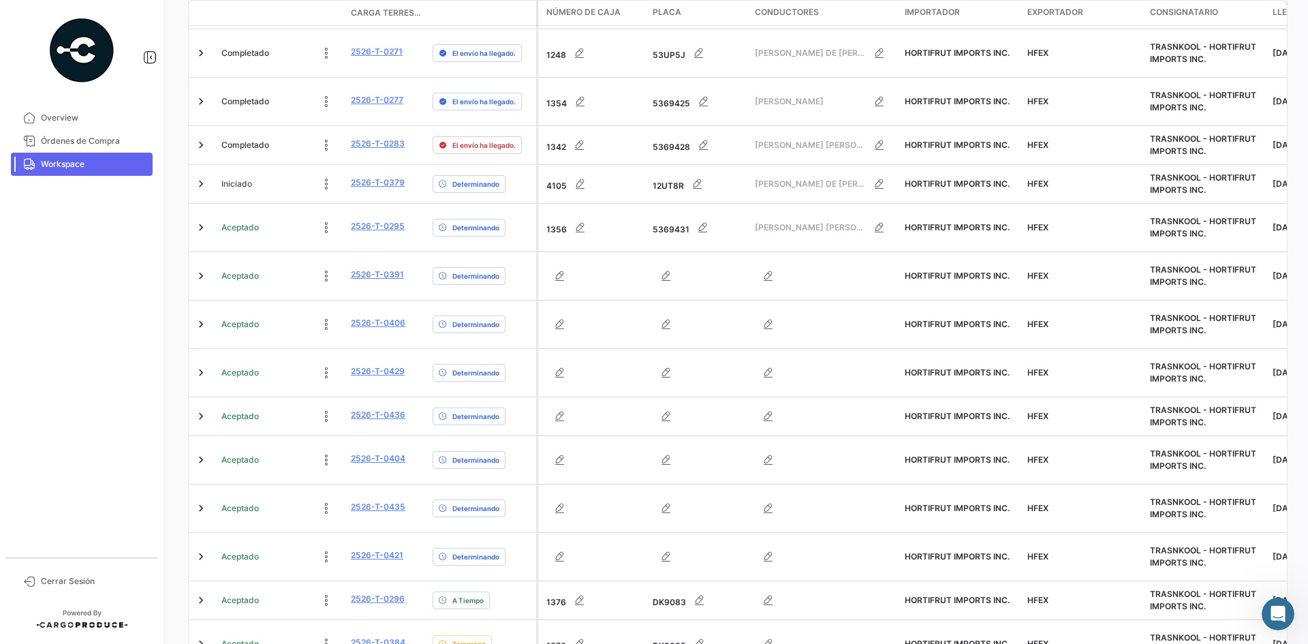
click at [61, 169] on span "Workspace" at bounding box center [94, 164] width 106 height 12
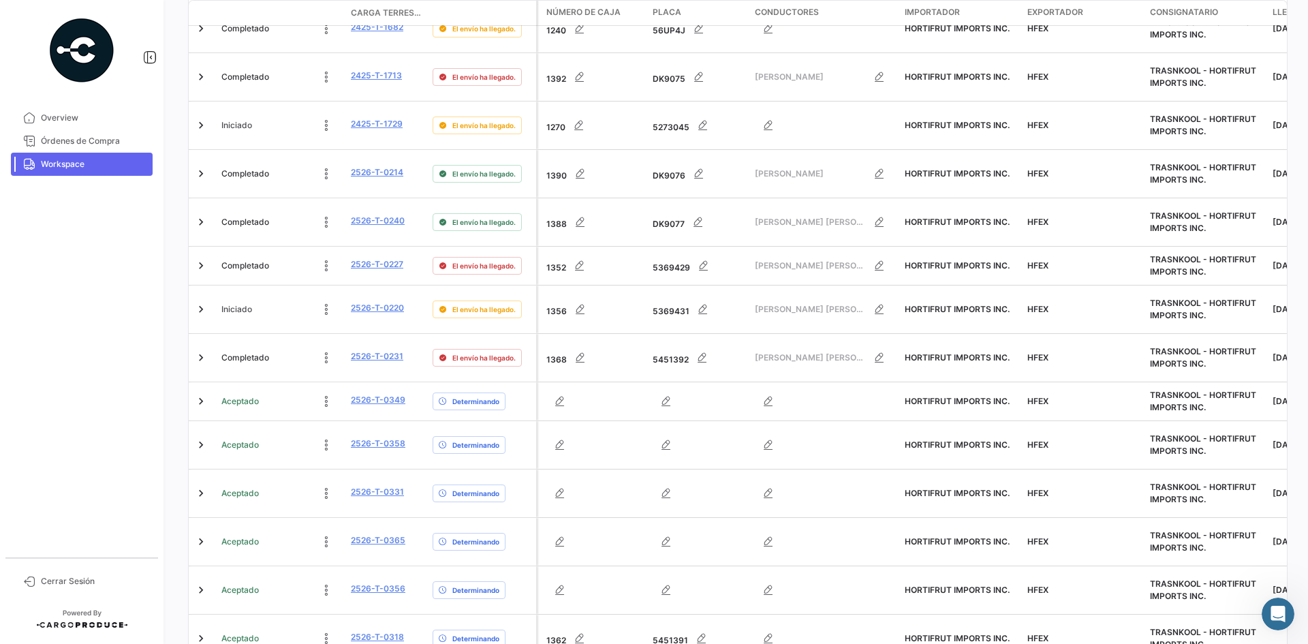
scroll to position [0, 0]
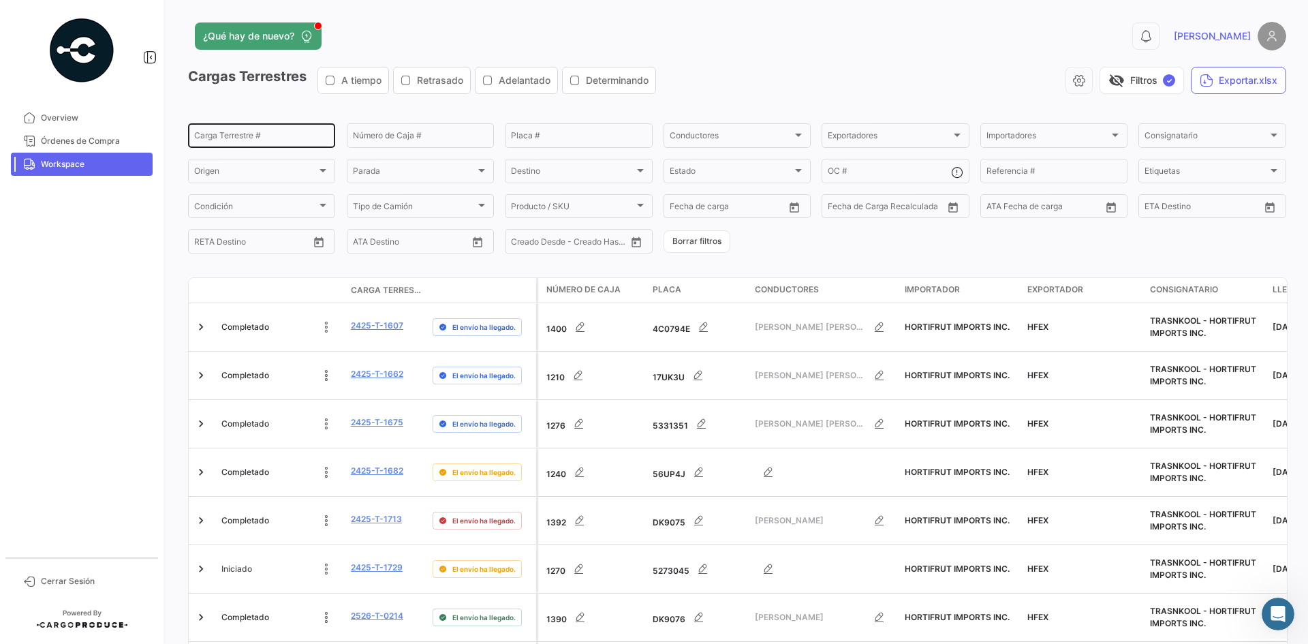
click at [234, 131] on div "Carga Terrestre #" at bounding box center [261, 134] width 135 height 27
paste input "0379"
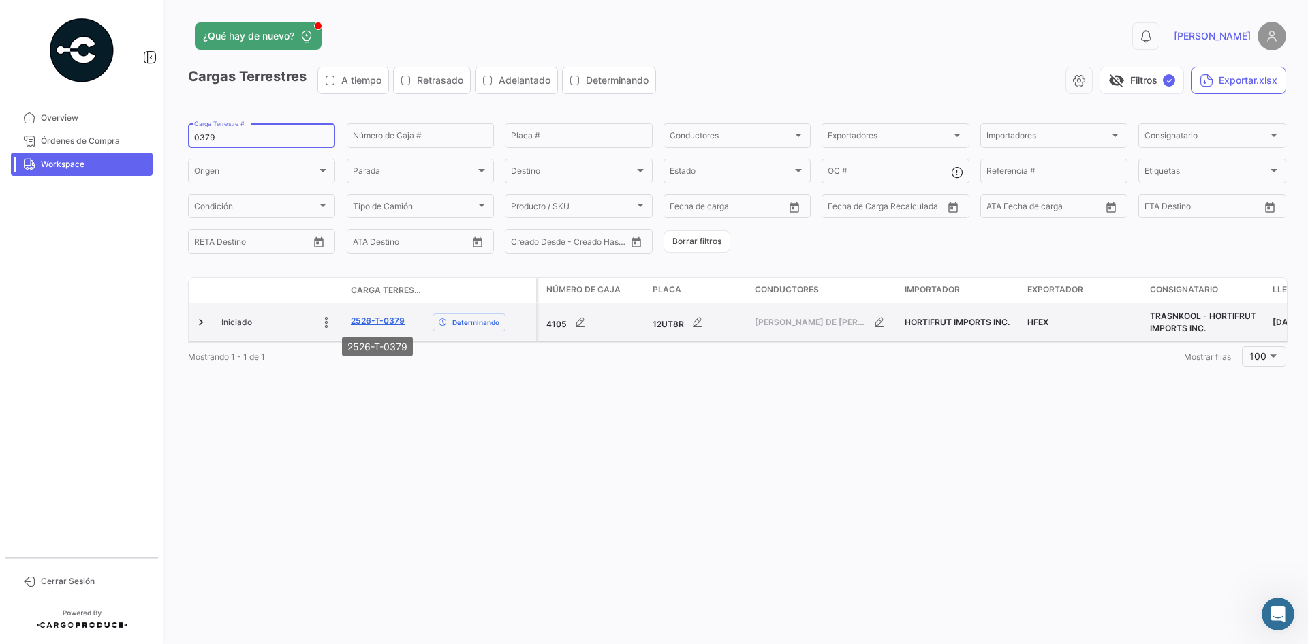
type input "0379"
click at [364, 320] on link "2526-T-0379" at bounding box center [378, 321] width 54 height 12
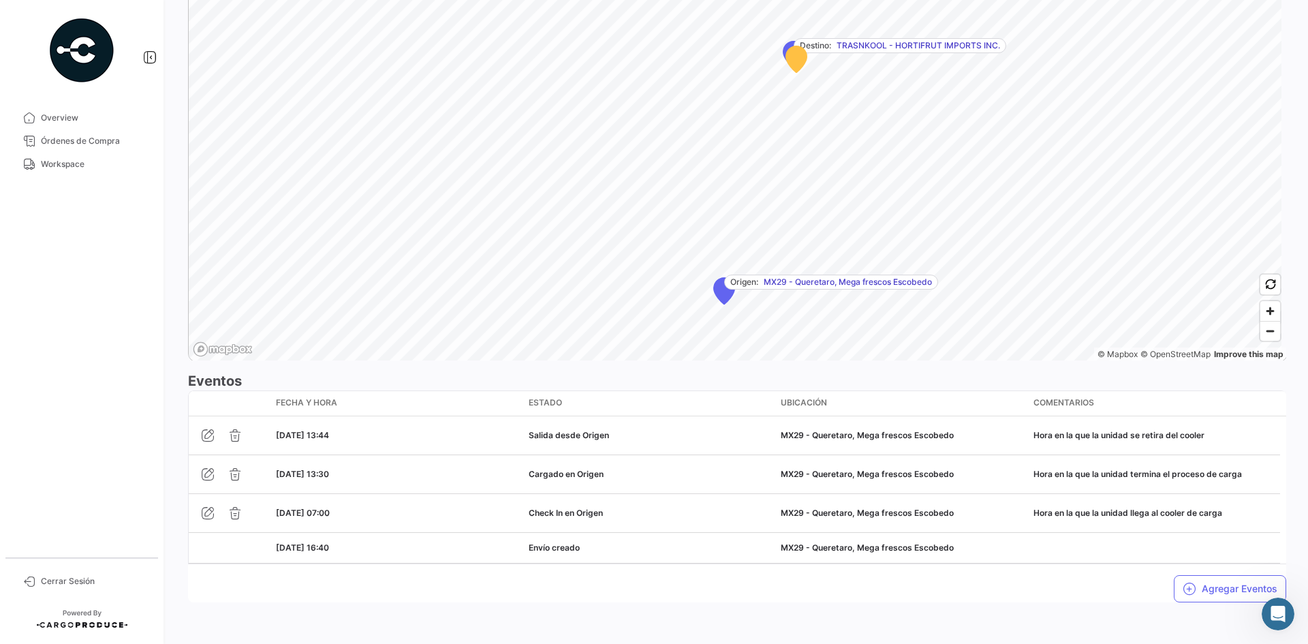
scroll to position [847, 0]
